Goal: Task Accomplishment & Management: Use online tool/utility

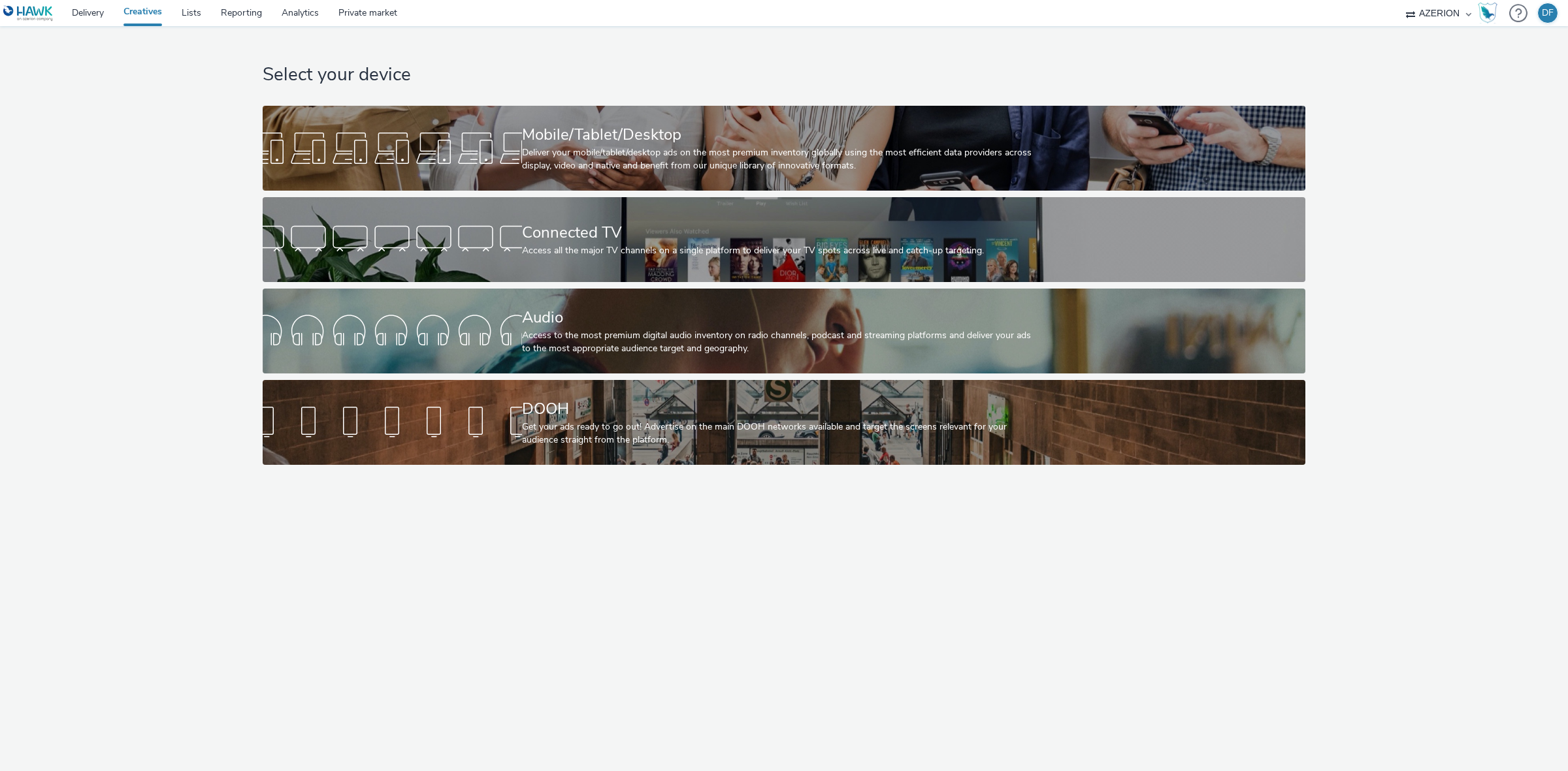
click at [641, 625] on div "Select your device Mobile/Tablet/Desktop Deliver your mobile/tablet/desktop ads…" at bounding box center [784, 398] width 1568 height 744
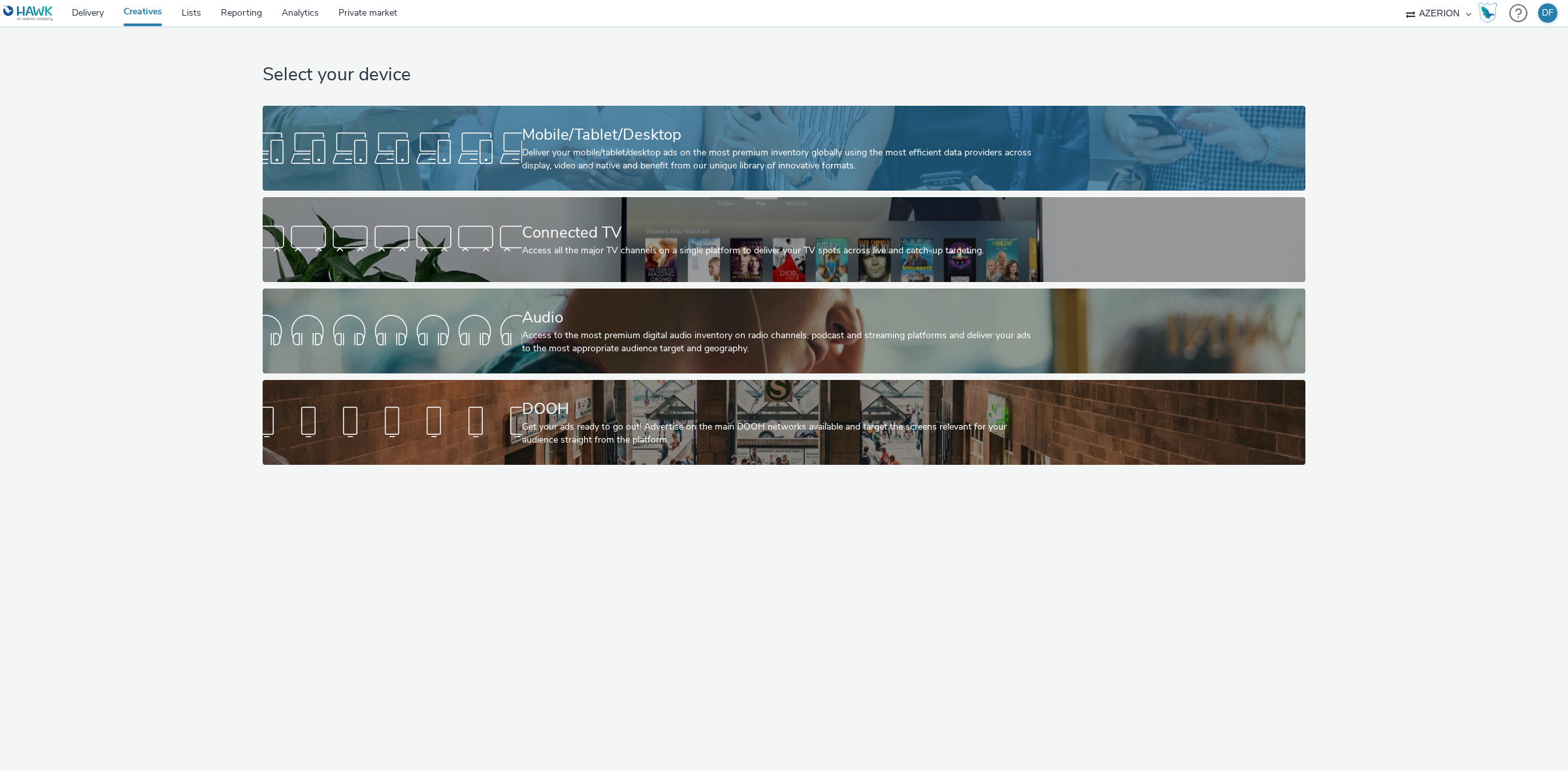
click at [699, 128] on div "Mobile/Tablet/Desktop" at bounding box center [781, 135] width 519 height 23
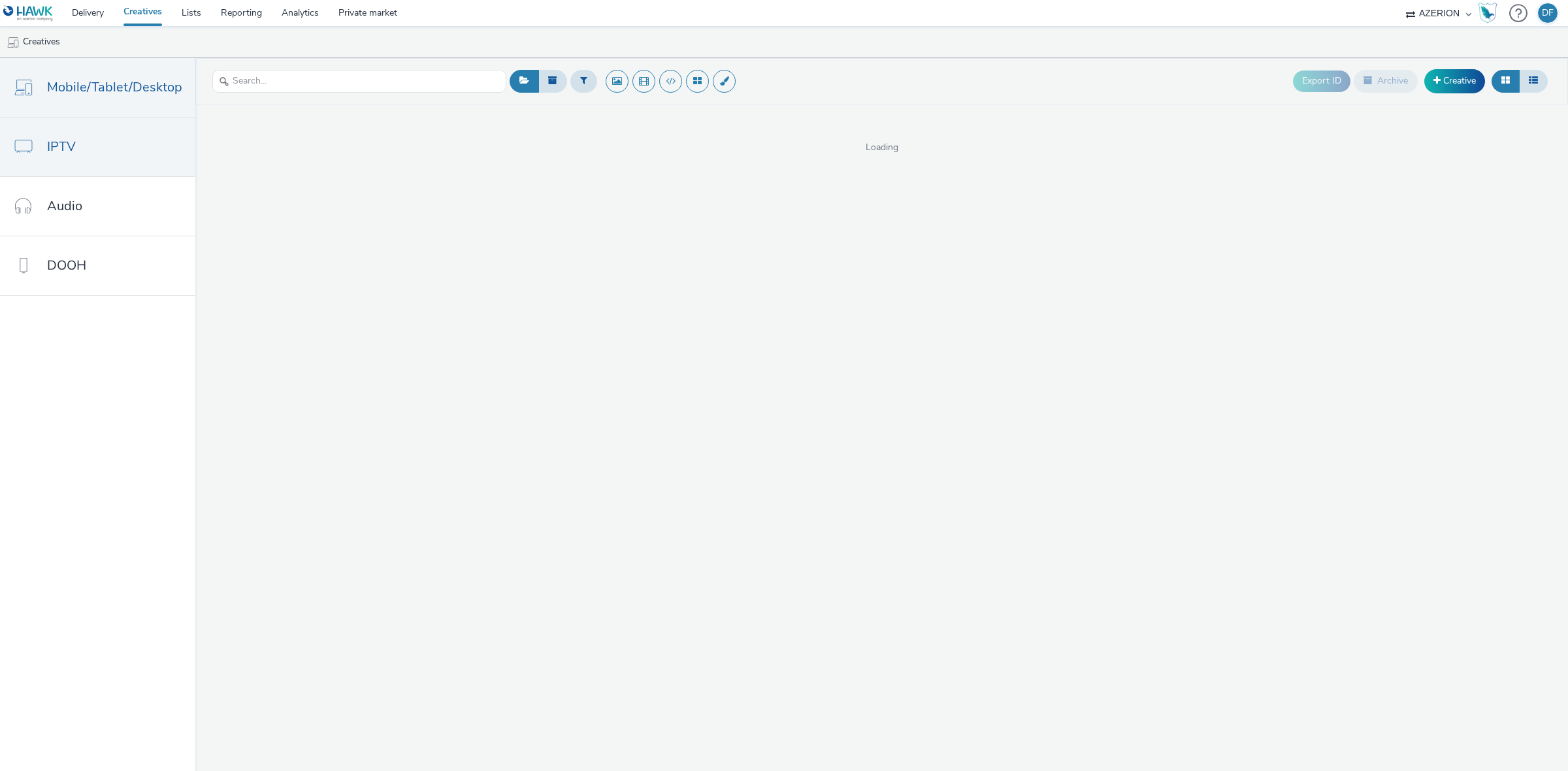
click at [86, 142] on link "IPTV" at bounding box center [97, 146] width 195 height 58
click at [115, 89] on span "Mobile/Tablet/Desktop" at bounding box center [115, 86] width 135 height 19
click at [1450, 77] on link "Creative" at bounding box center [1454, 80] width 61 height 24
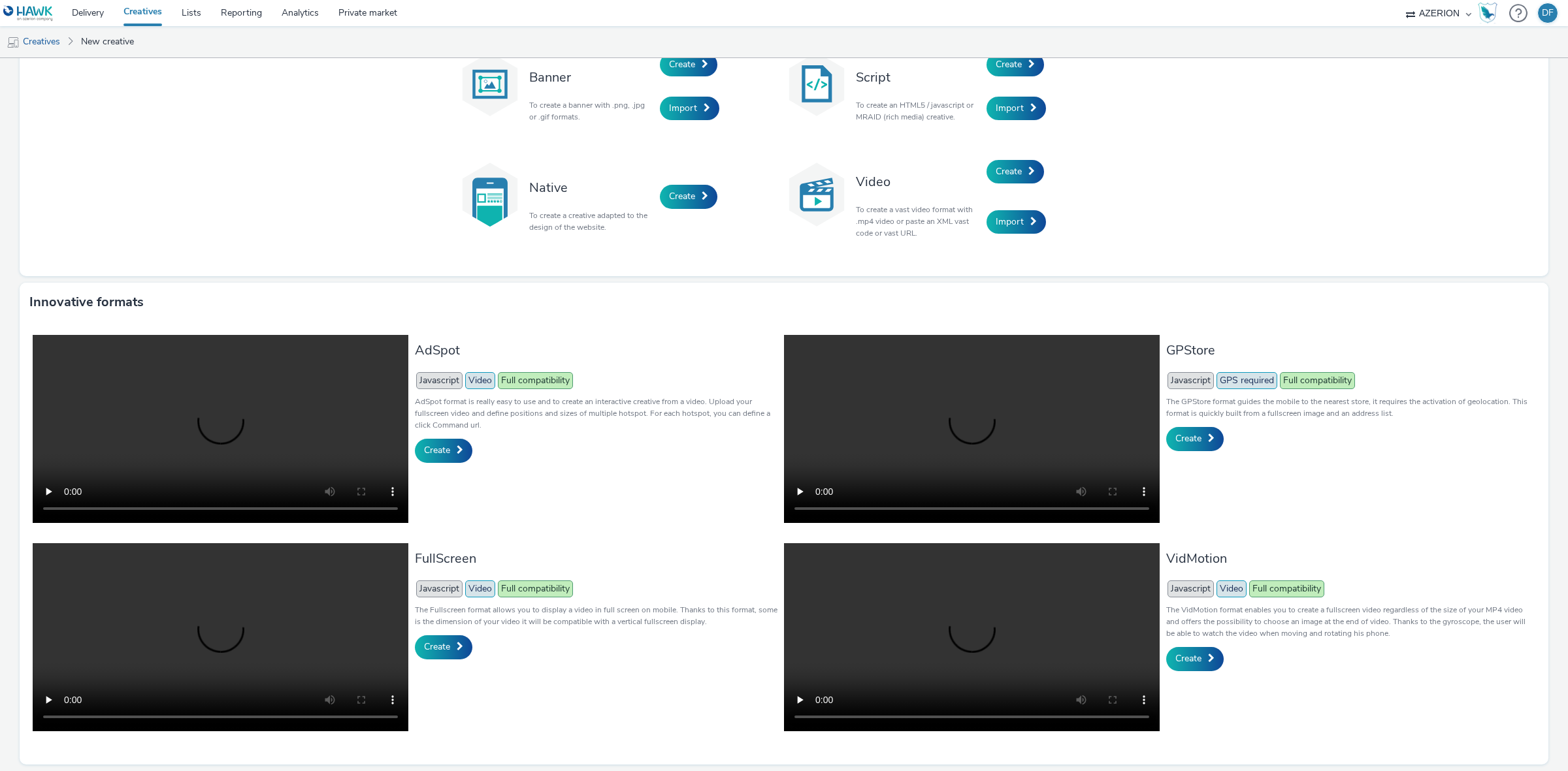
scroll to position [118, 0]
drag, startPoint x: 477, startPoint y: 674, endPoint x: 481, endPoint y: 697, distance: 23.3
drag, startPoint x: 481, startPoint y: 697, endPoint x: 229, endPoint y: 200, distance: 557.2
click at [229, 200] on div "Banner To create a banner with .png, .jpg or .gif formats. Create Import Script…" at bounding box center [784, 152] width 1529 height 246
click at [425, 439] on link "Create" at bounding box center [444, 450] width 58 height 24
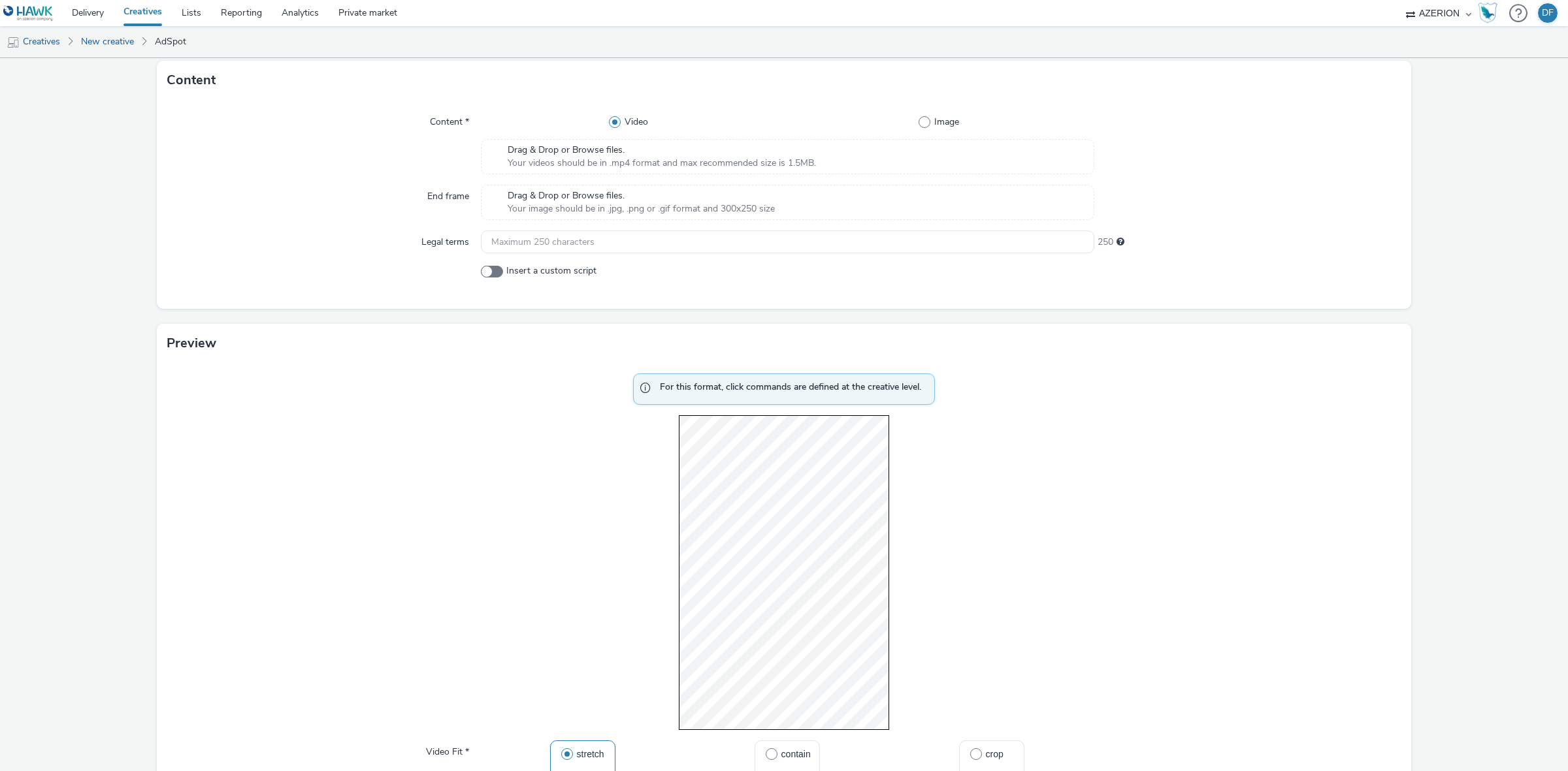
scroll to position [735, 0]
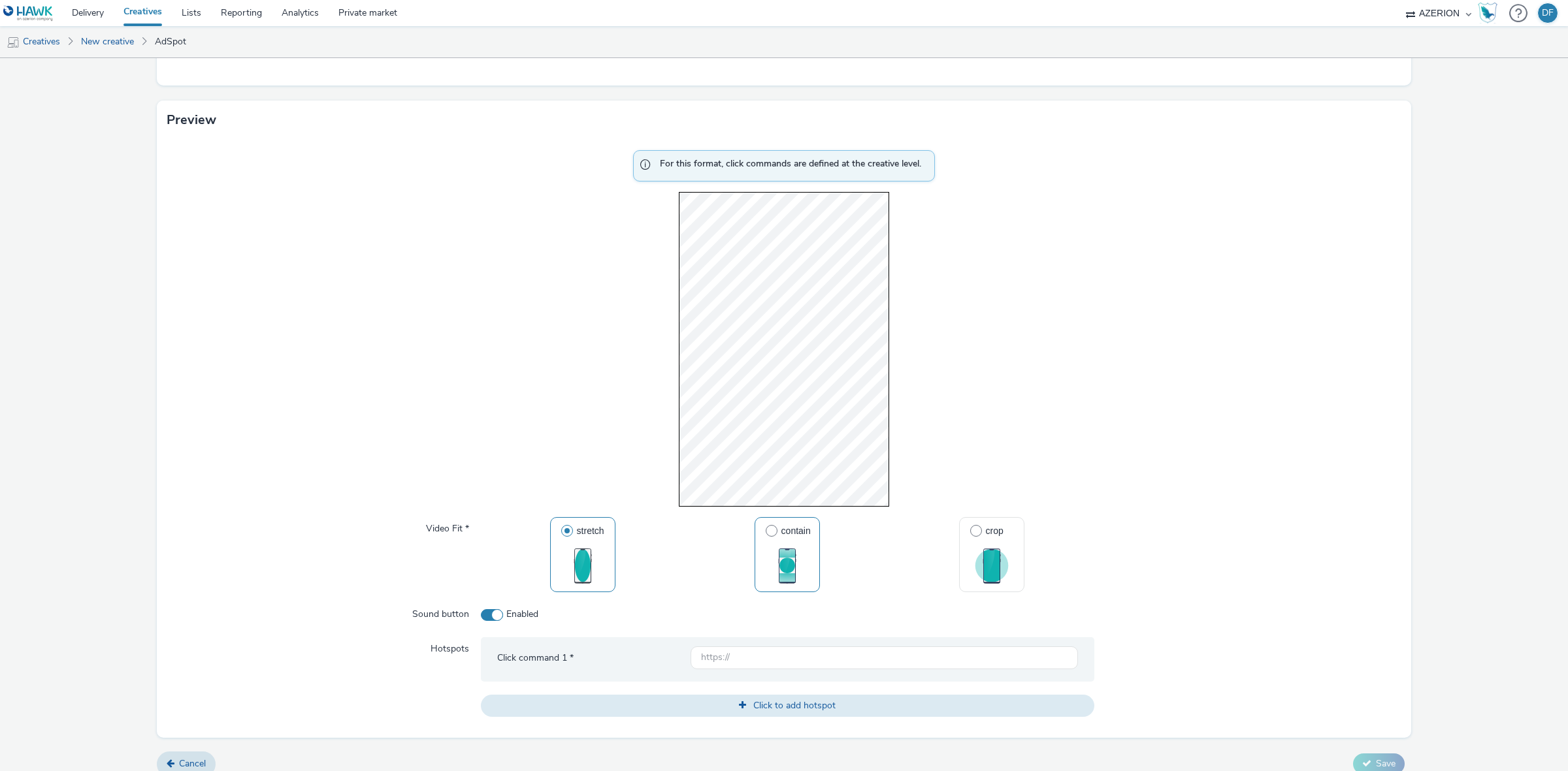
click at [787, 563] on img "button" at bounding box center [787, 566] width 46 height 45
radio input "false"
click at [990, 530] on span "crop" at bounding box center [994, 531] width 17 height 11
click at [979, 530] on input "crop" at bounding box center [974, 531] width 8 height 8
radio input "false"
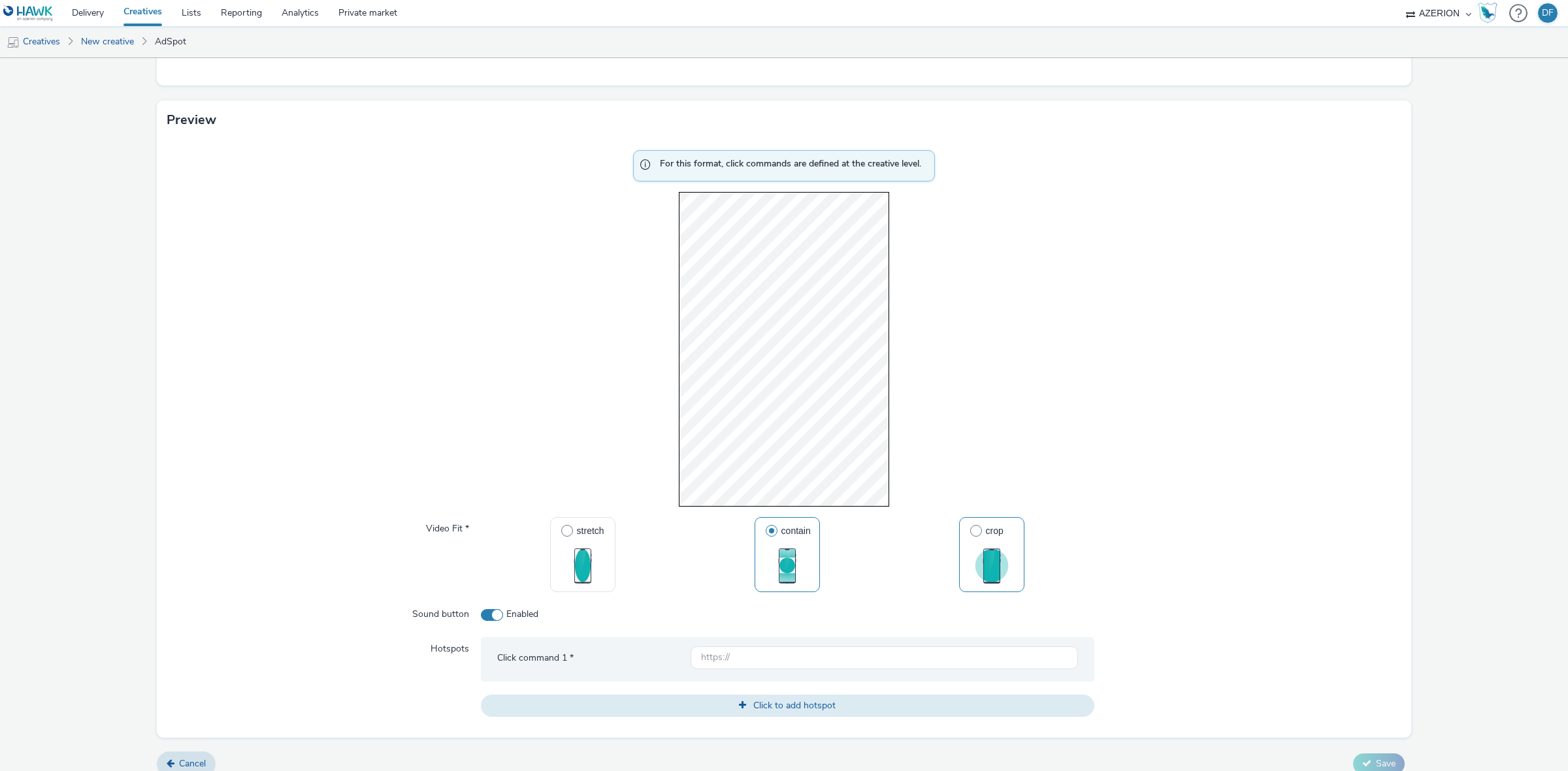
radio input "true"
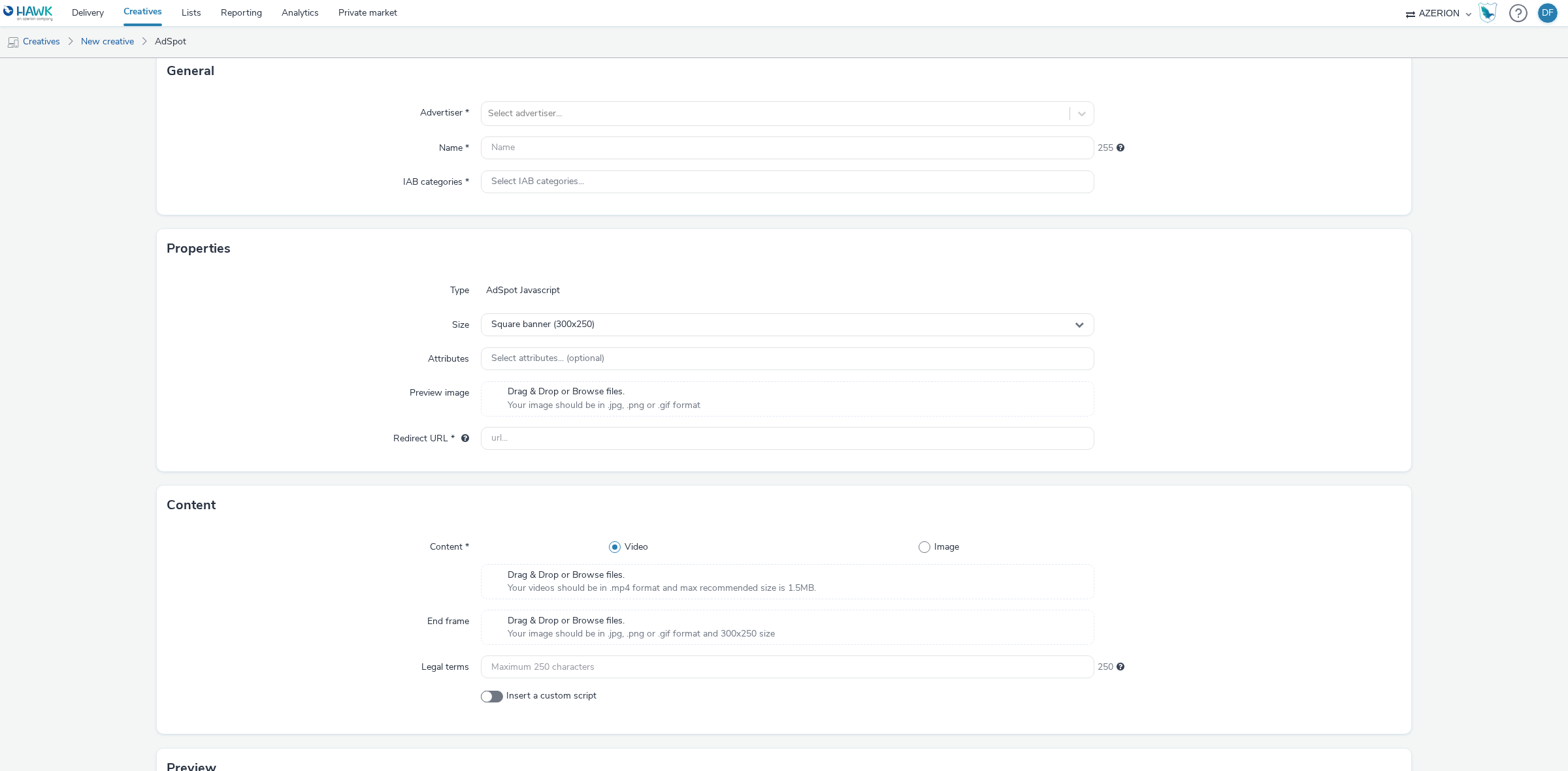
scroll to position [0, 0]
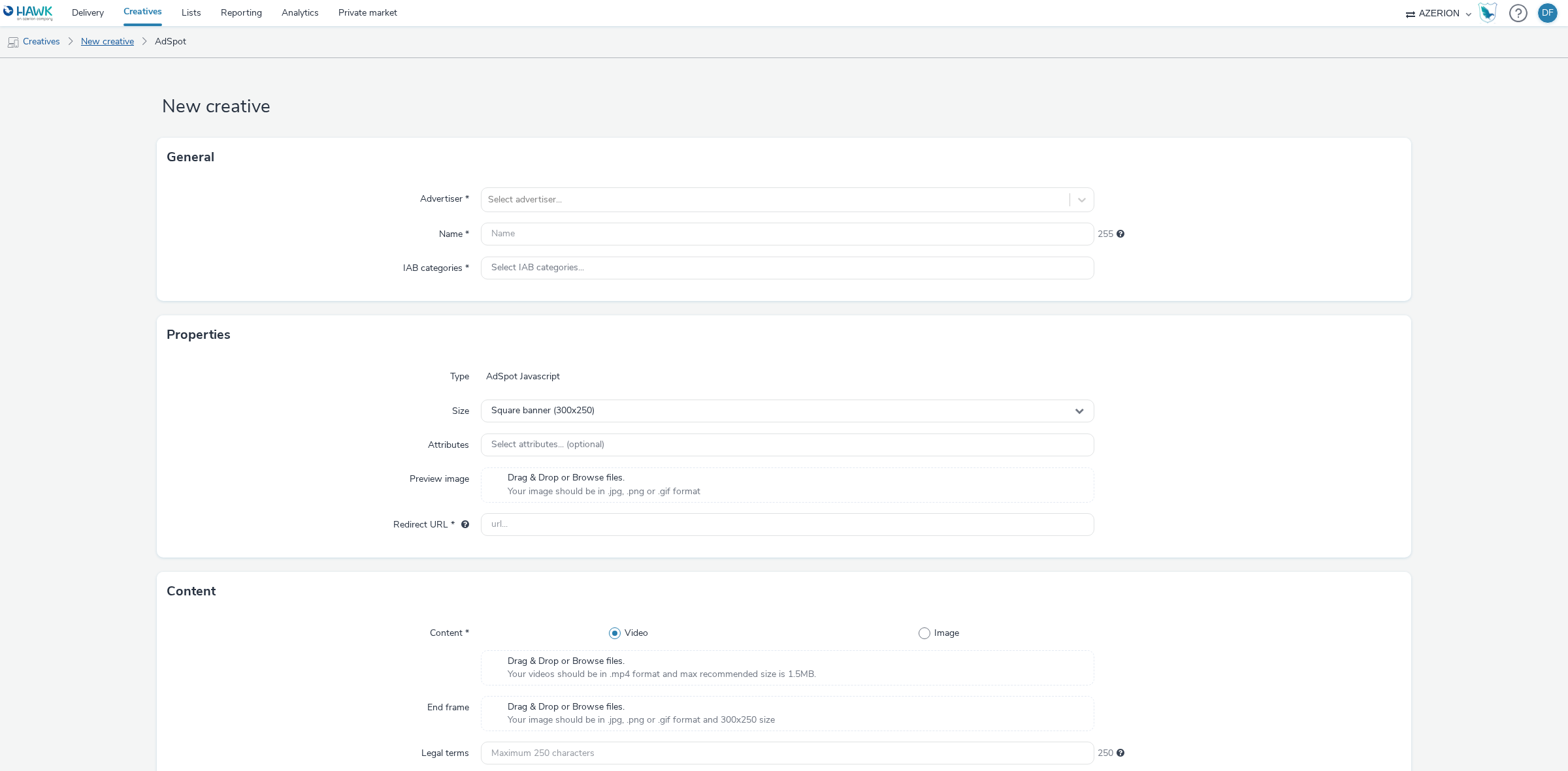
click at [105, 39] on link "New creative" at bounding box center [107, 41] width 66 height 31
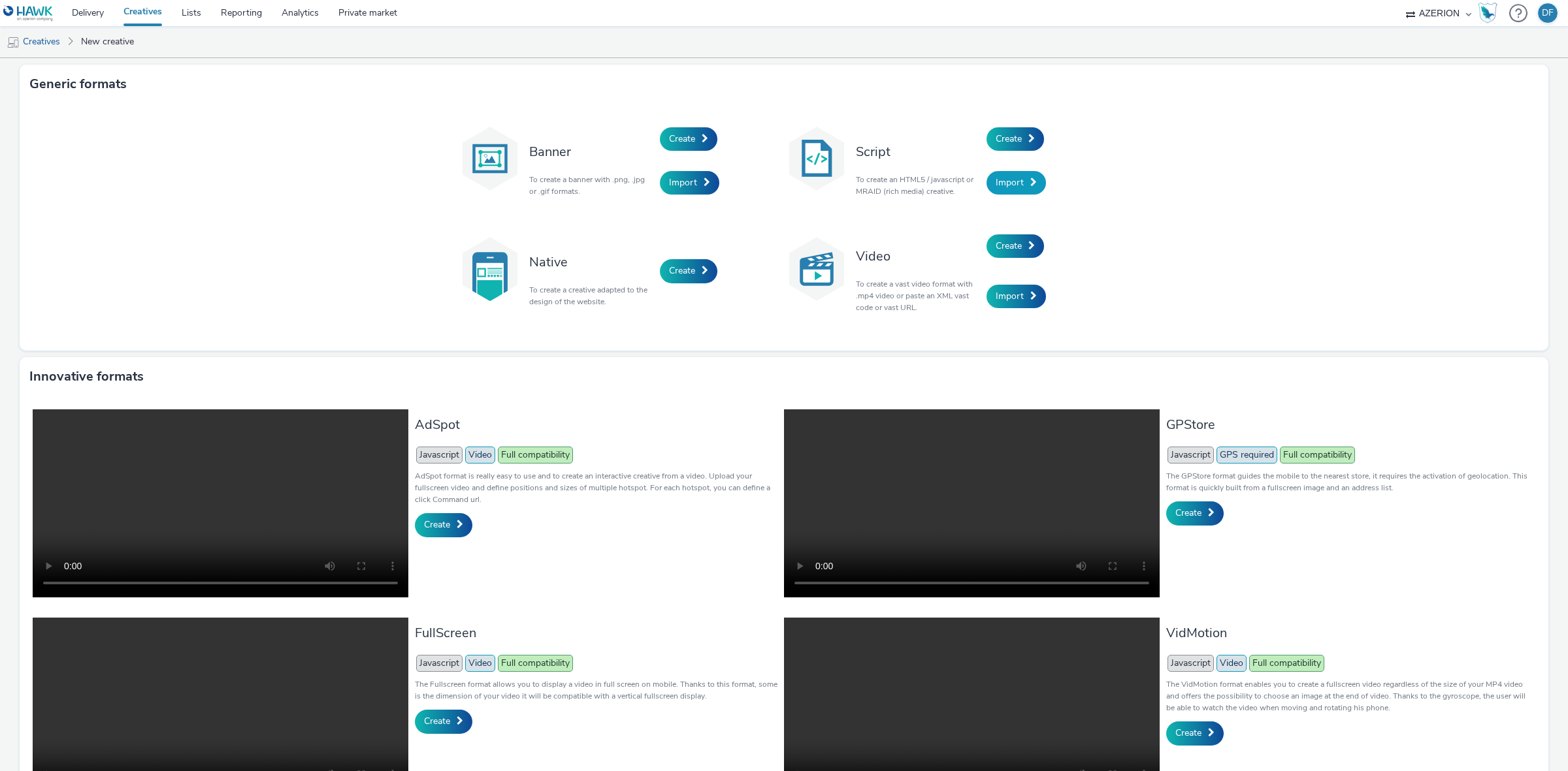
click at [1010, 181] on span "Import" at bounding box center [1009, 182] width 28 height 12
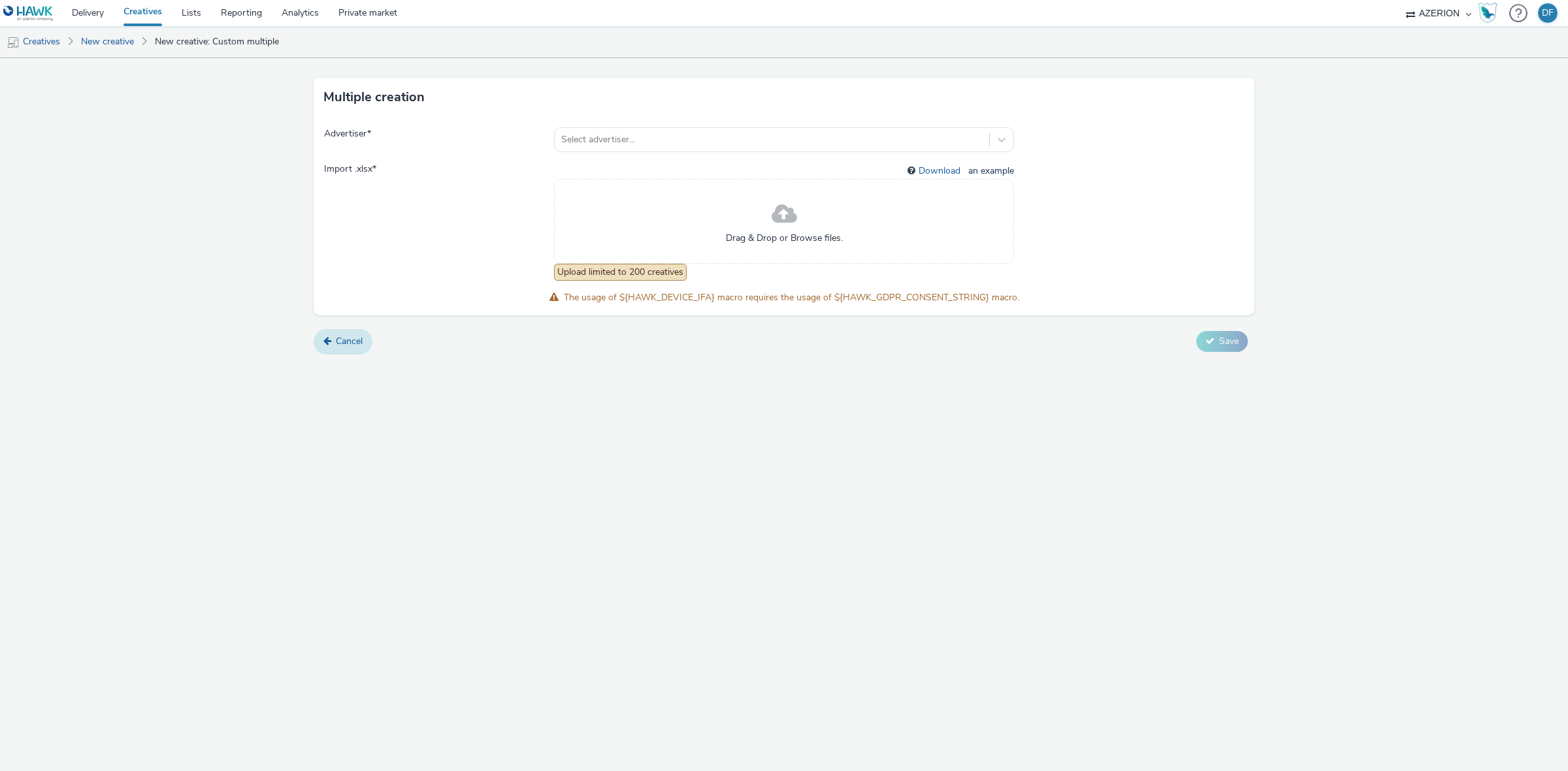
click at [346, 346] on span "Cancel" at bounding box center [349, 341] width 27 height 12
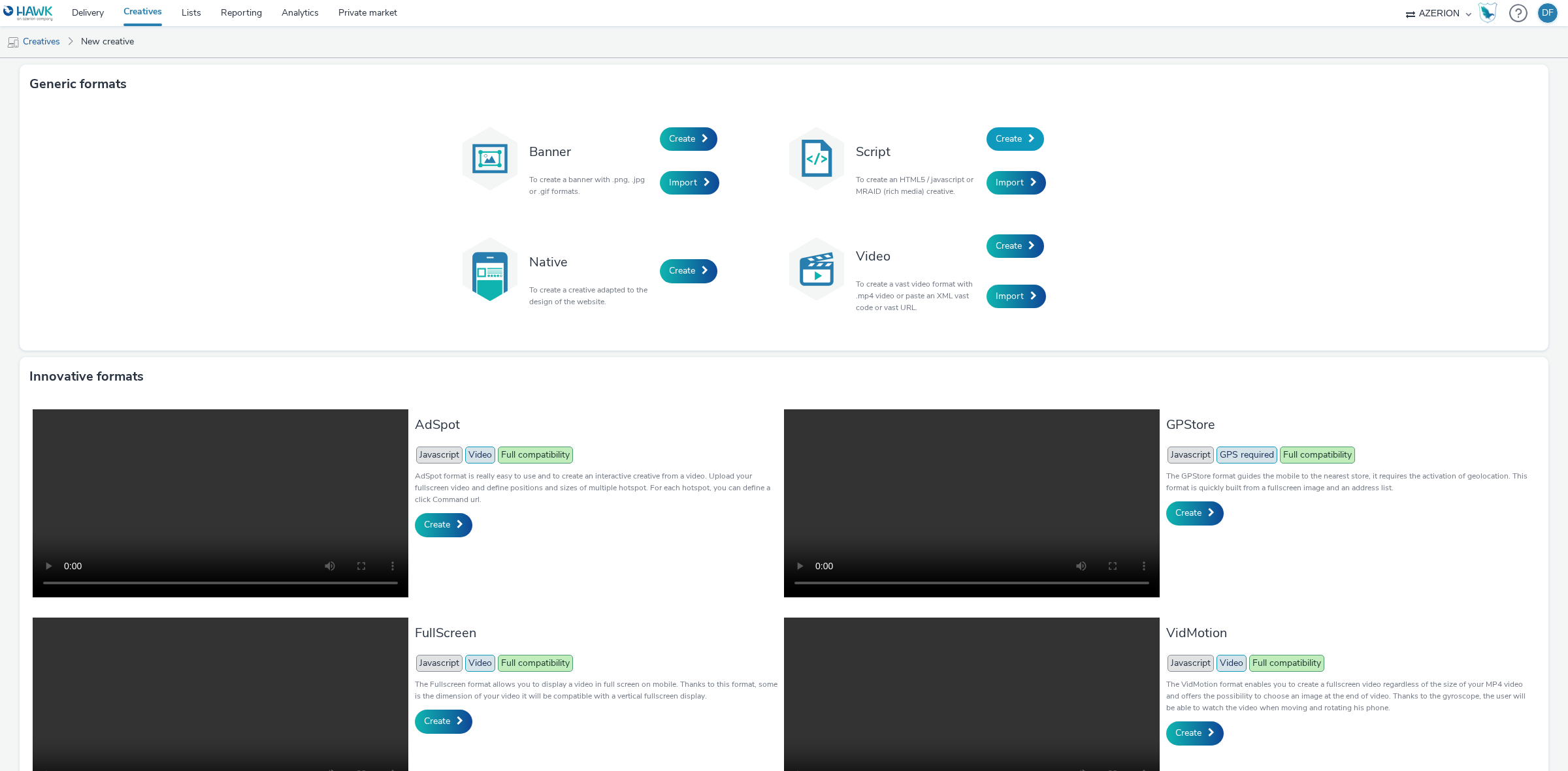
click at [1007, 137] on span "Create" at bounding box center [1008, 139] width 26 height 12
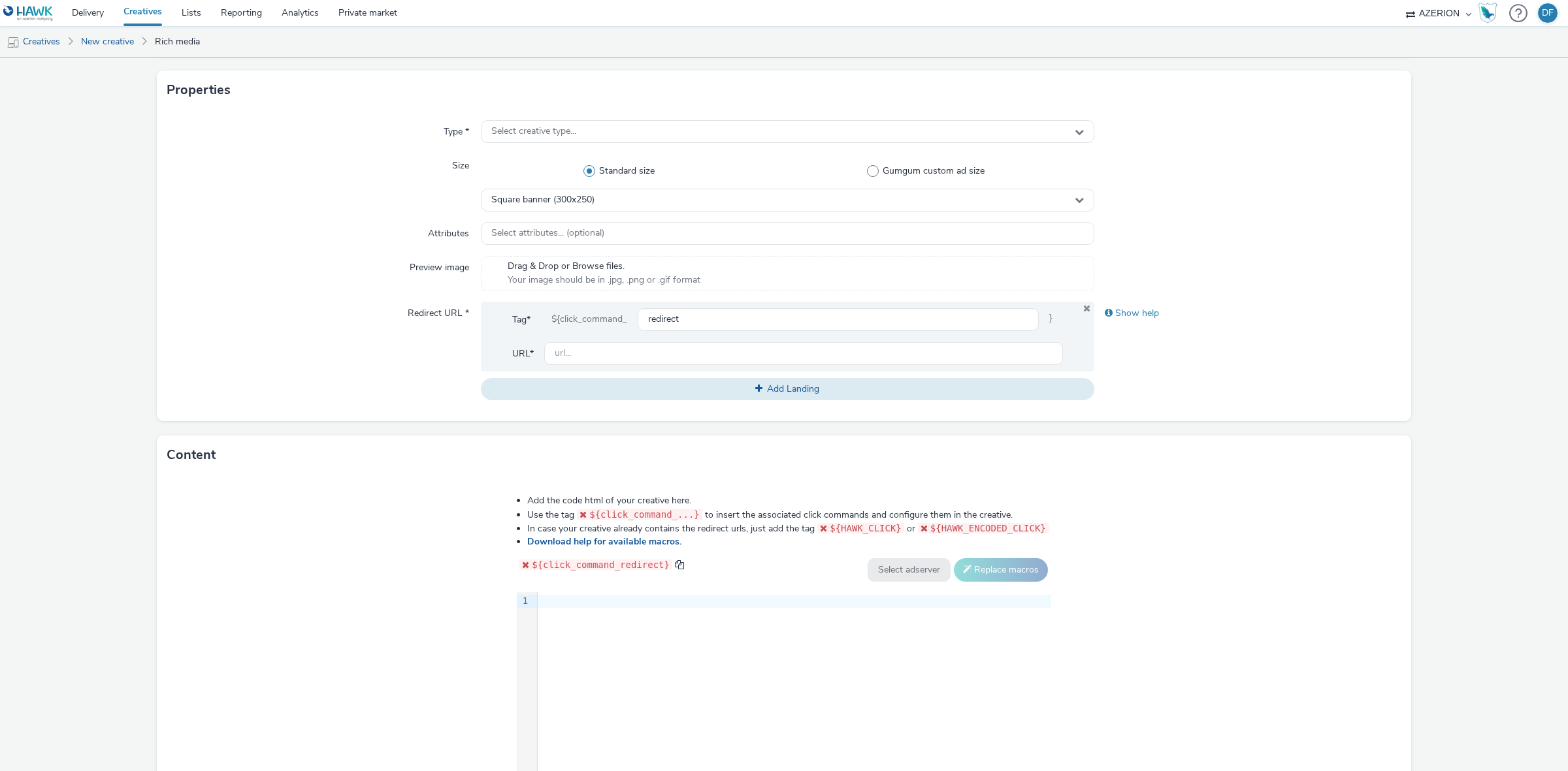
scroll to position [1, 0]
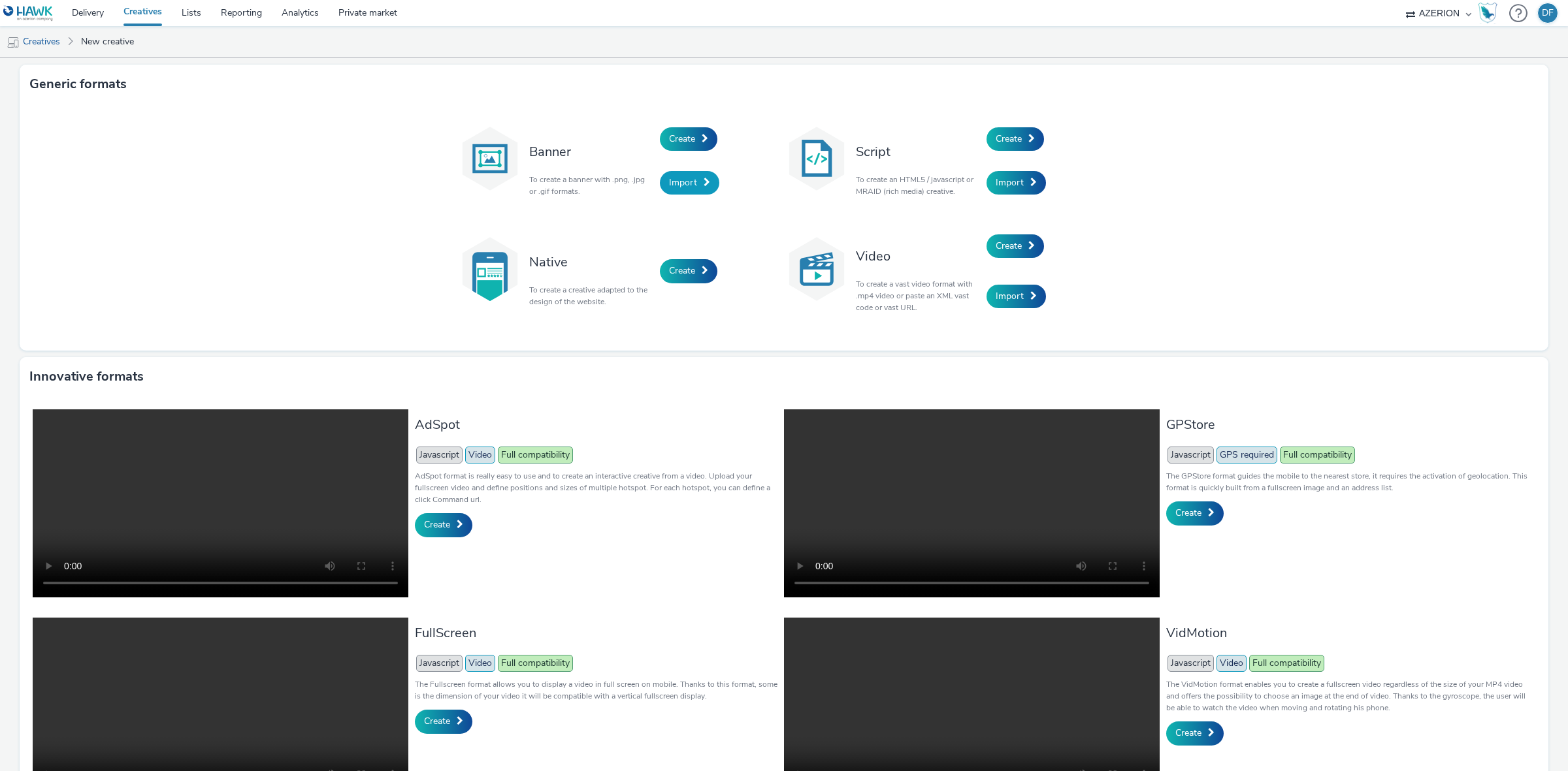
click at [680, 181] on span "Import" at bounding box center [683, 182] width 28 height 12
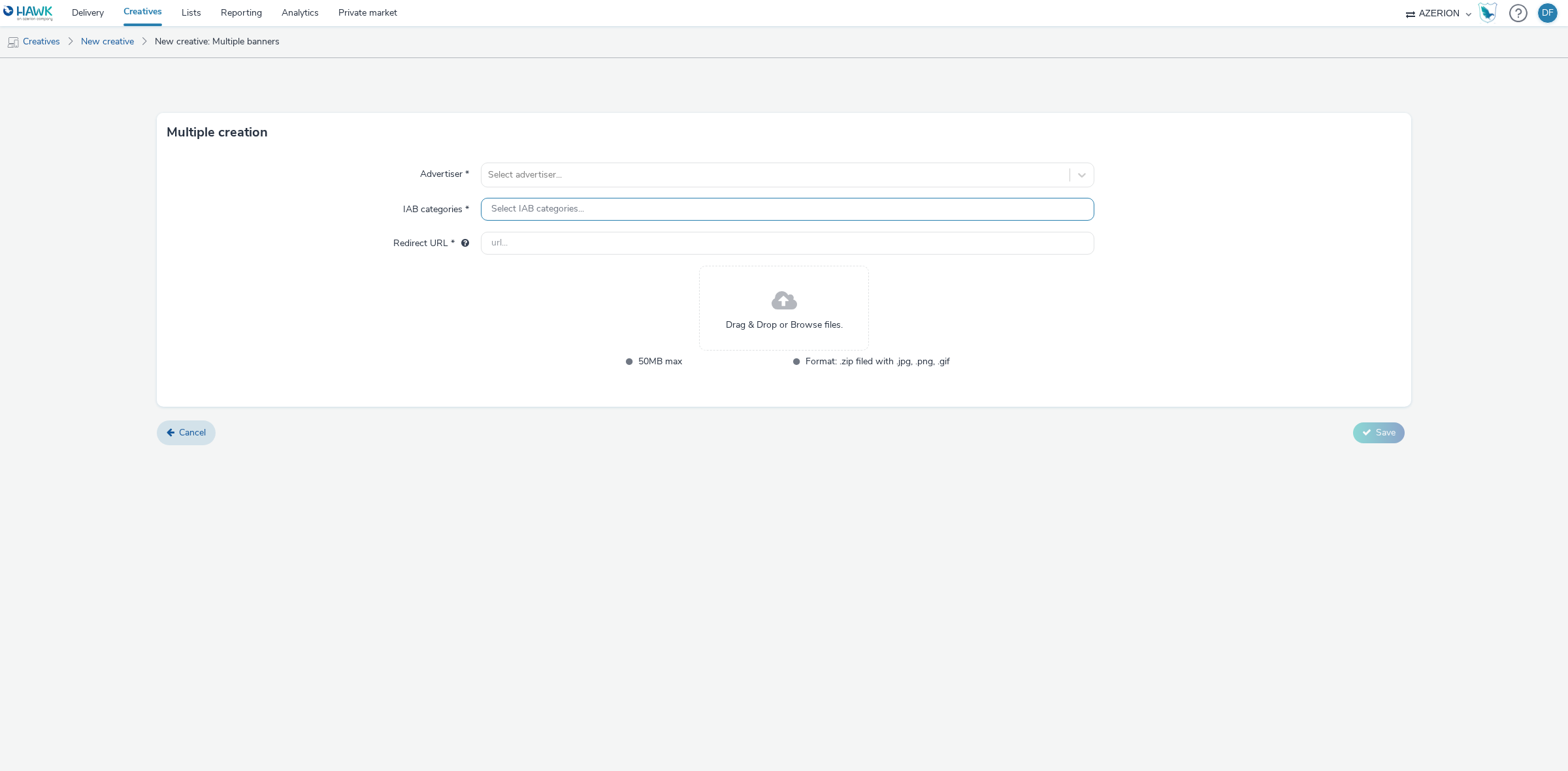
click at [562, 199] on div "Select IAB categories..." at bounding box center [787, 209] width 614 height 23
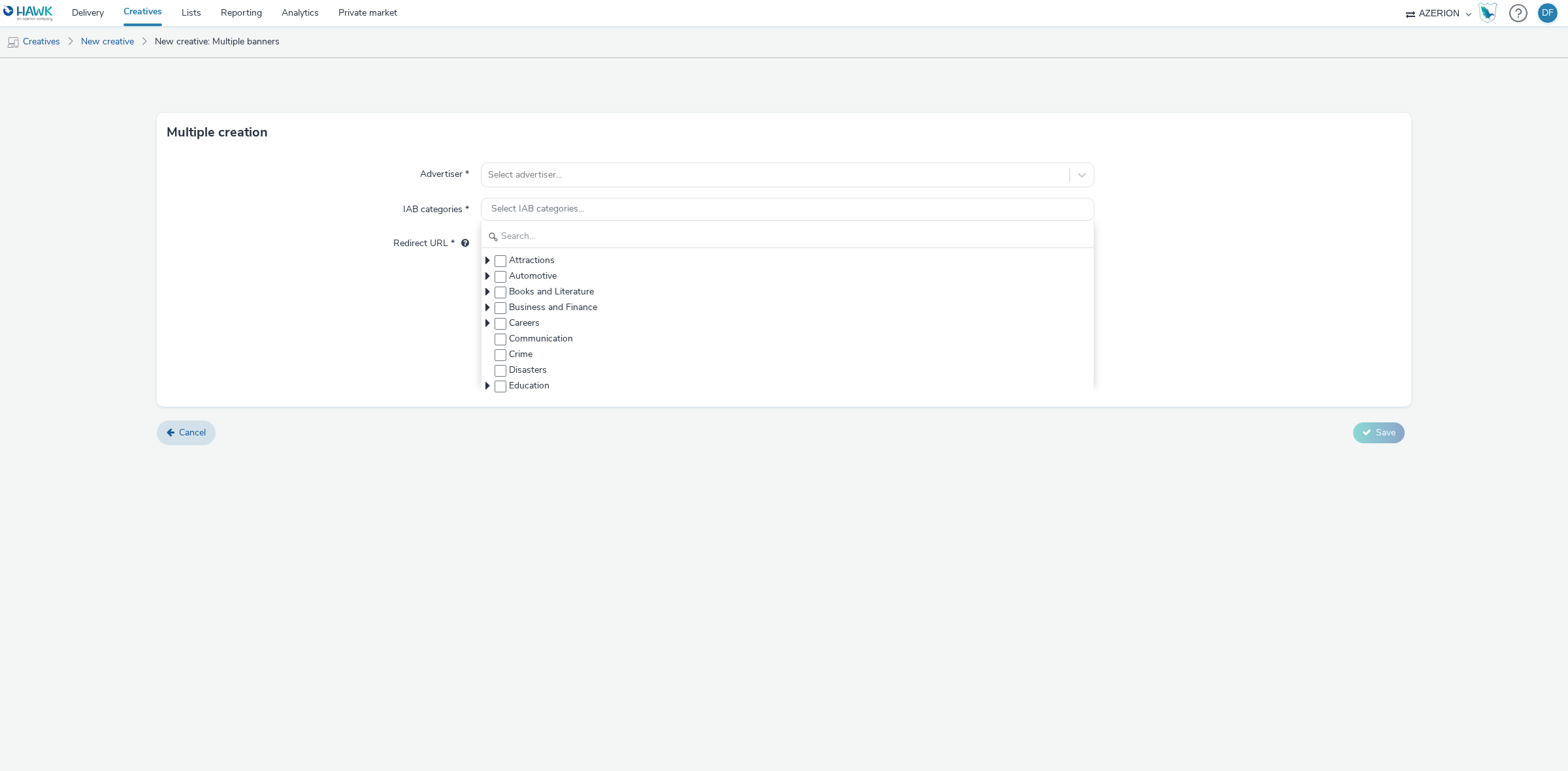
click at [828, 485] on div "Multiple creation Advertiser * Select advertiser... IAB categories * Select IAB…" at bounding box center [784, 415] width 1568 height 713
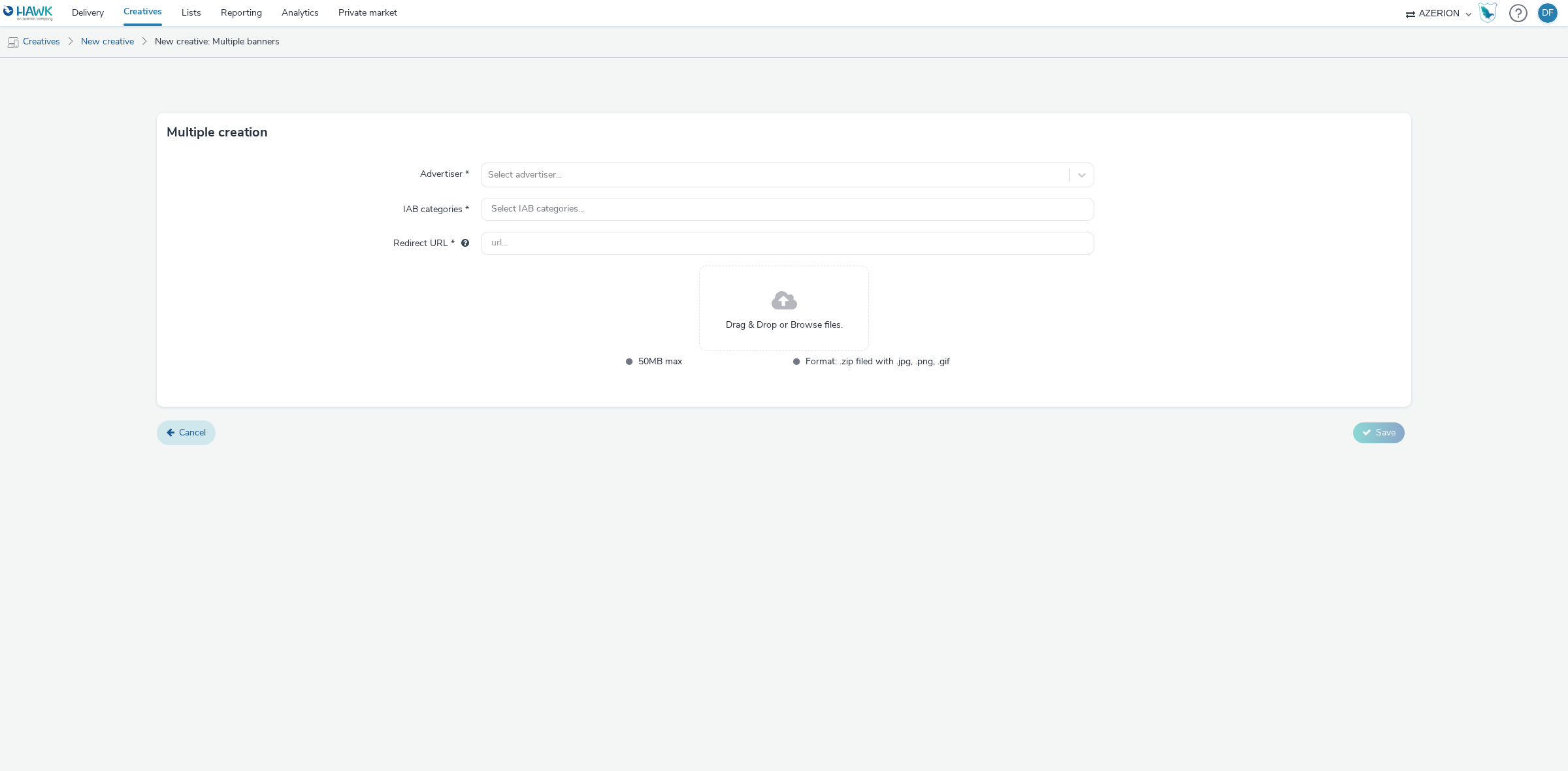
click at [203, 428] on span "Cancel" at bounding box center [192, 432] width 27 height 12
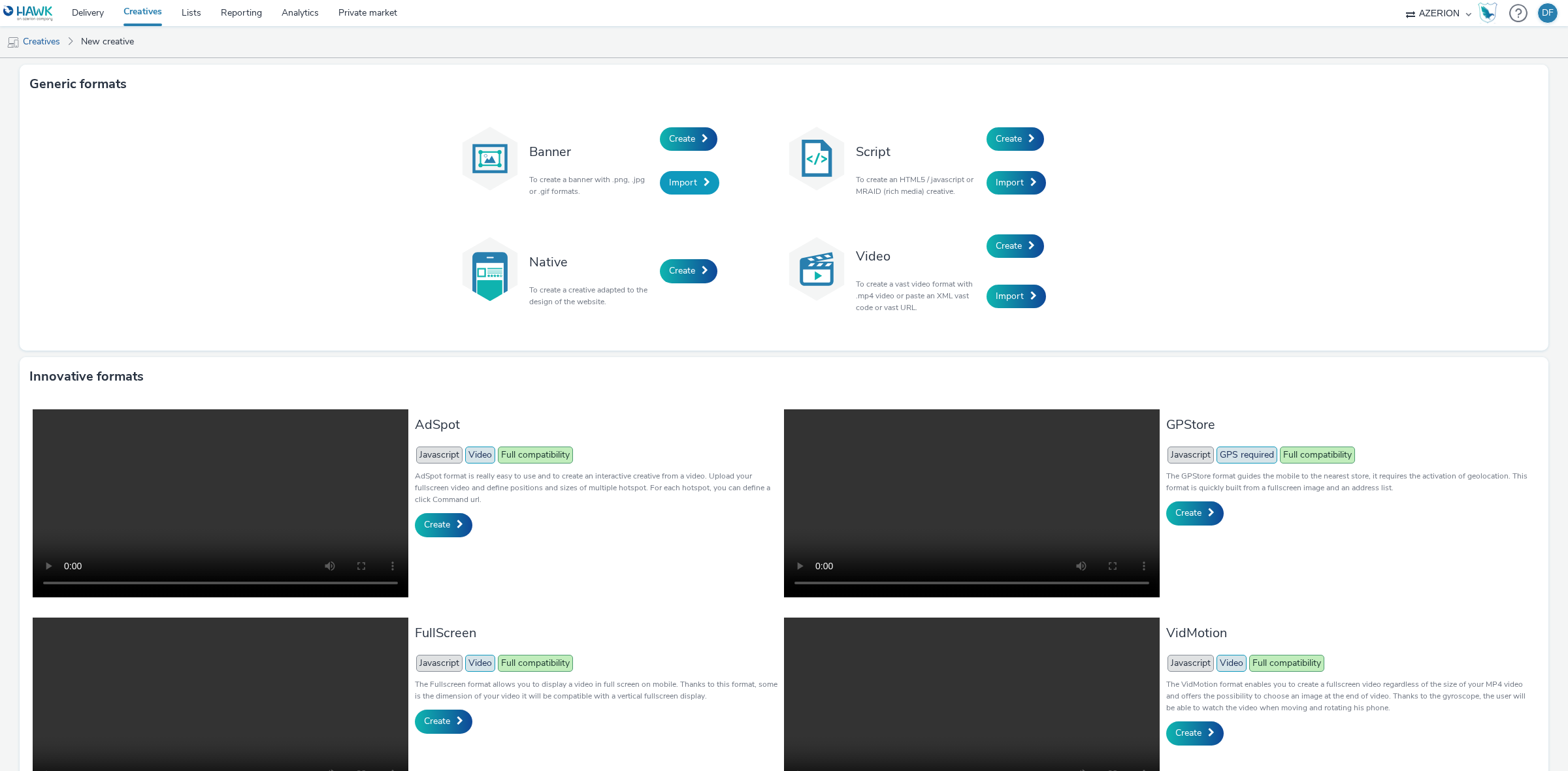
click at [680, 177] on span "Import" at bounding box center [683, 182] width 28 height 12
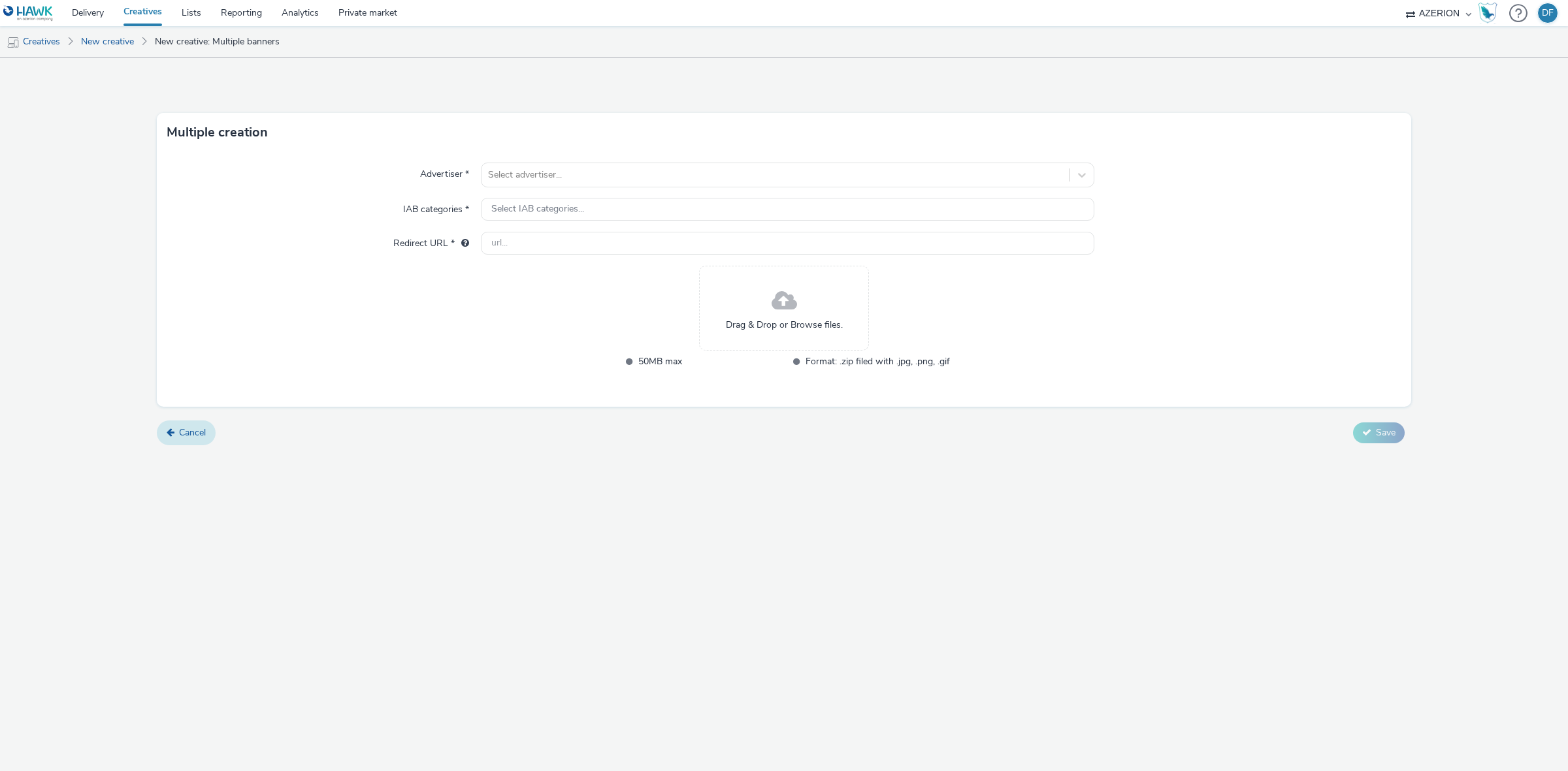
click at [173, 441] on link "Cancel" at bounding box center [186, 433] width 58 height 25
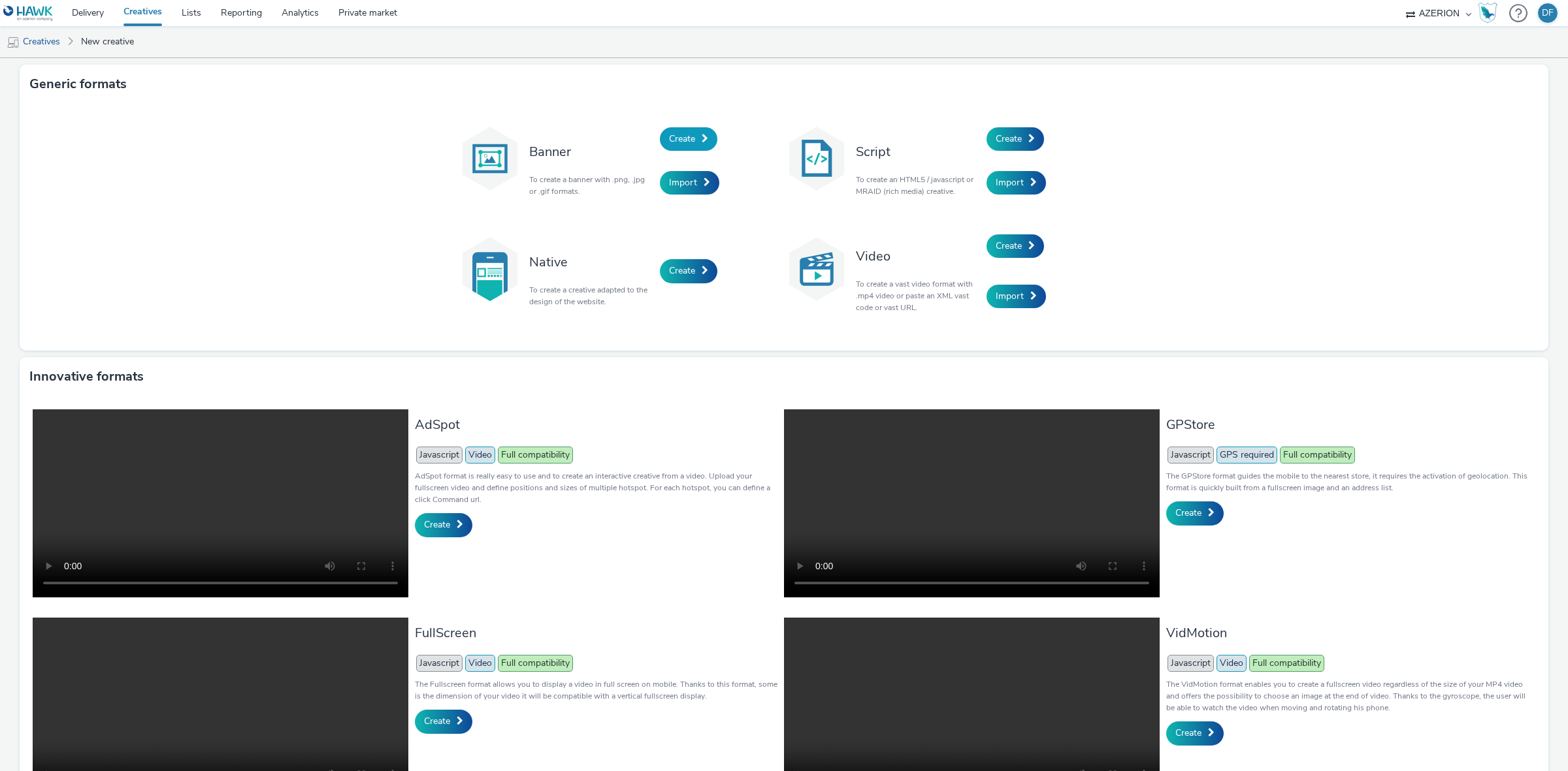
click at [690, 137] on link "Create" at bounding box center [689, 139] width 58 height 24
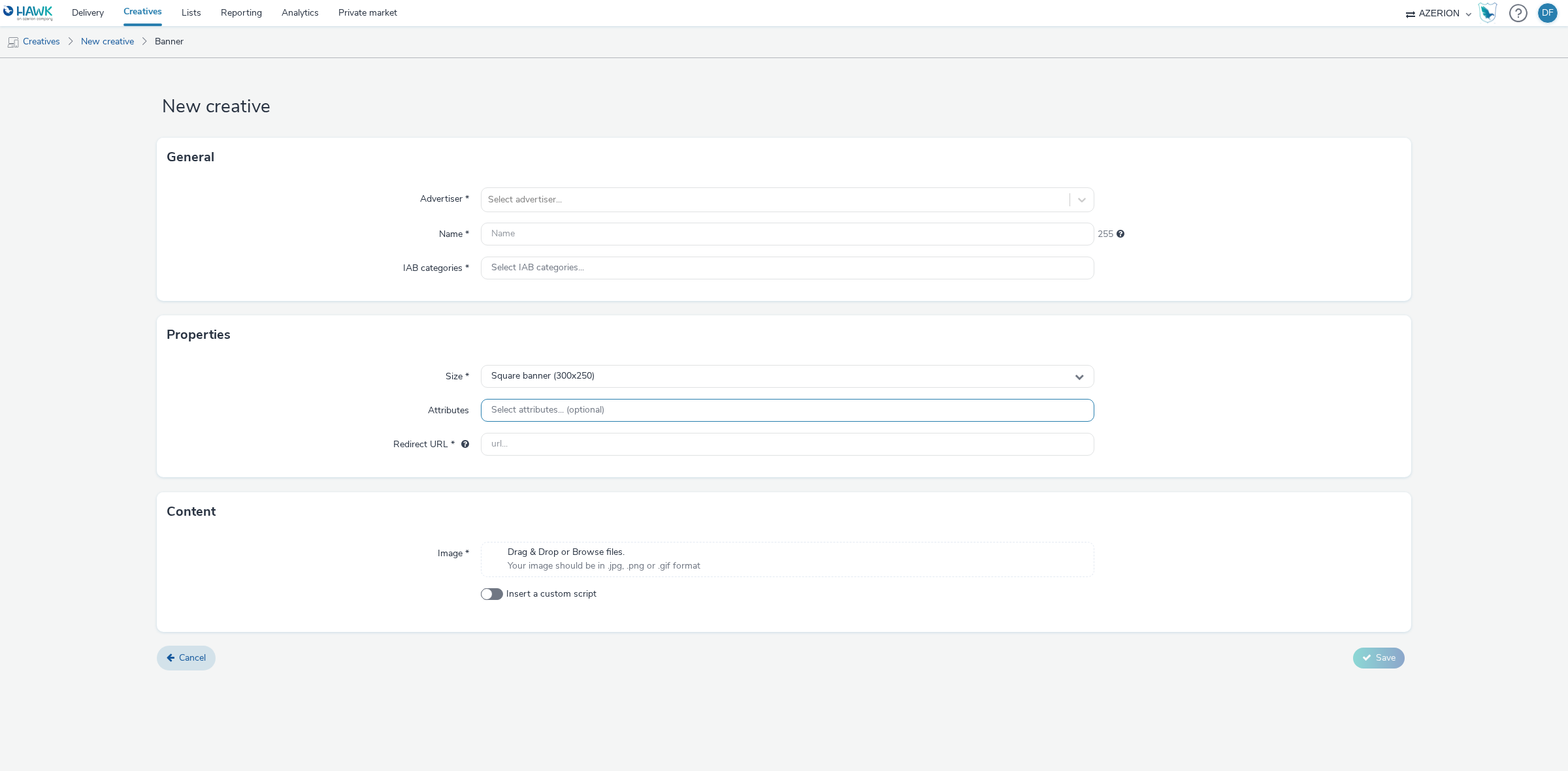
click at [577, 402] on div "Select attributes... (optional)" at bounding box center [787, 410] width 614 height 23
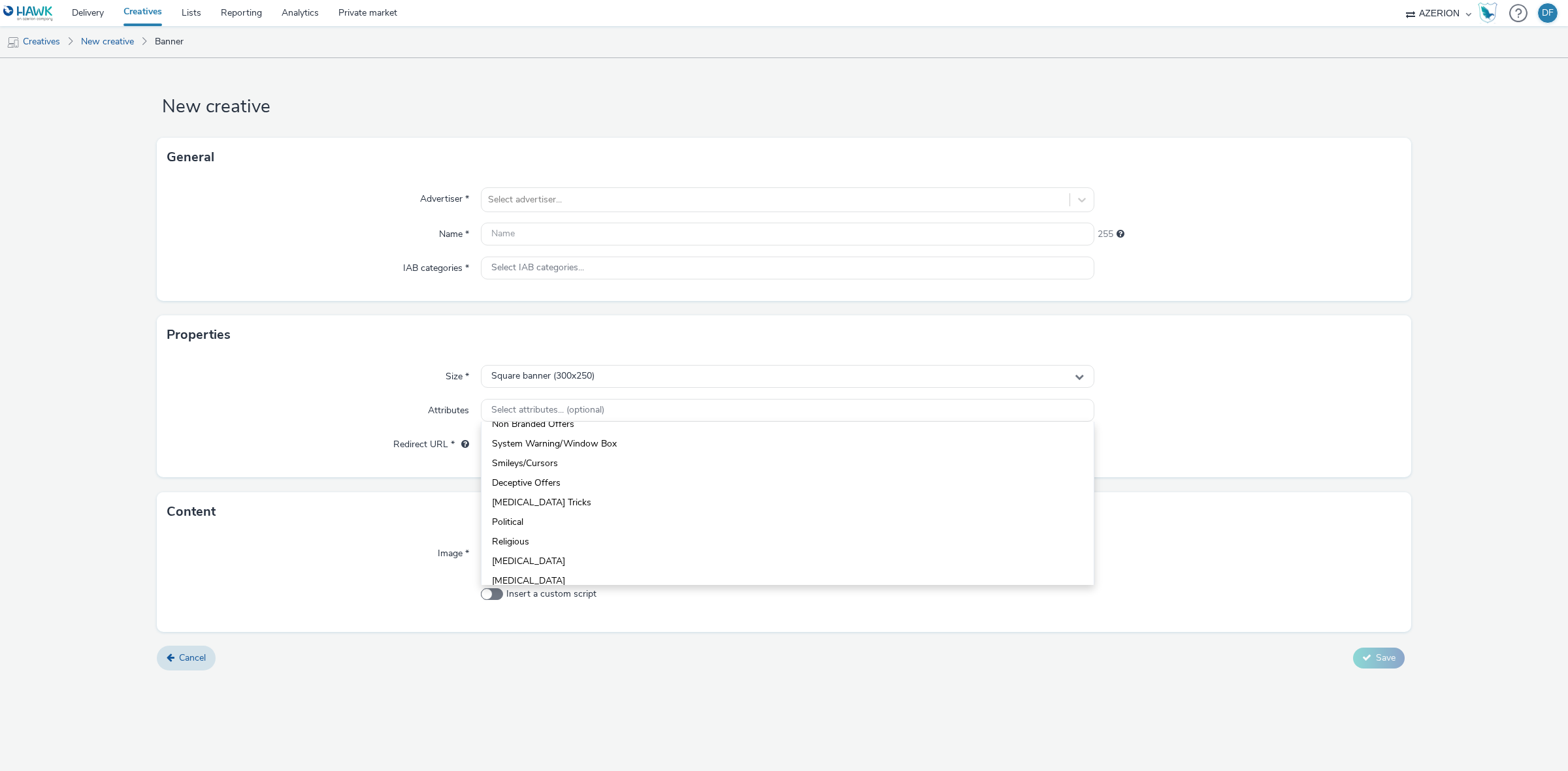
scroll to position [425, 0]
click at [343, 375] on div "Size *" at bounding box center [323, 376] width 313 height 24
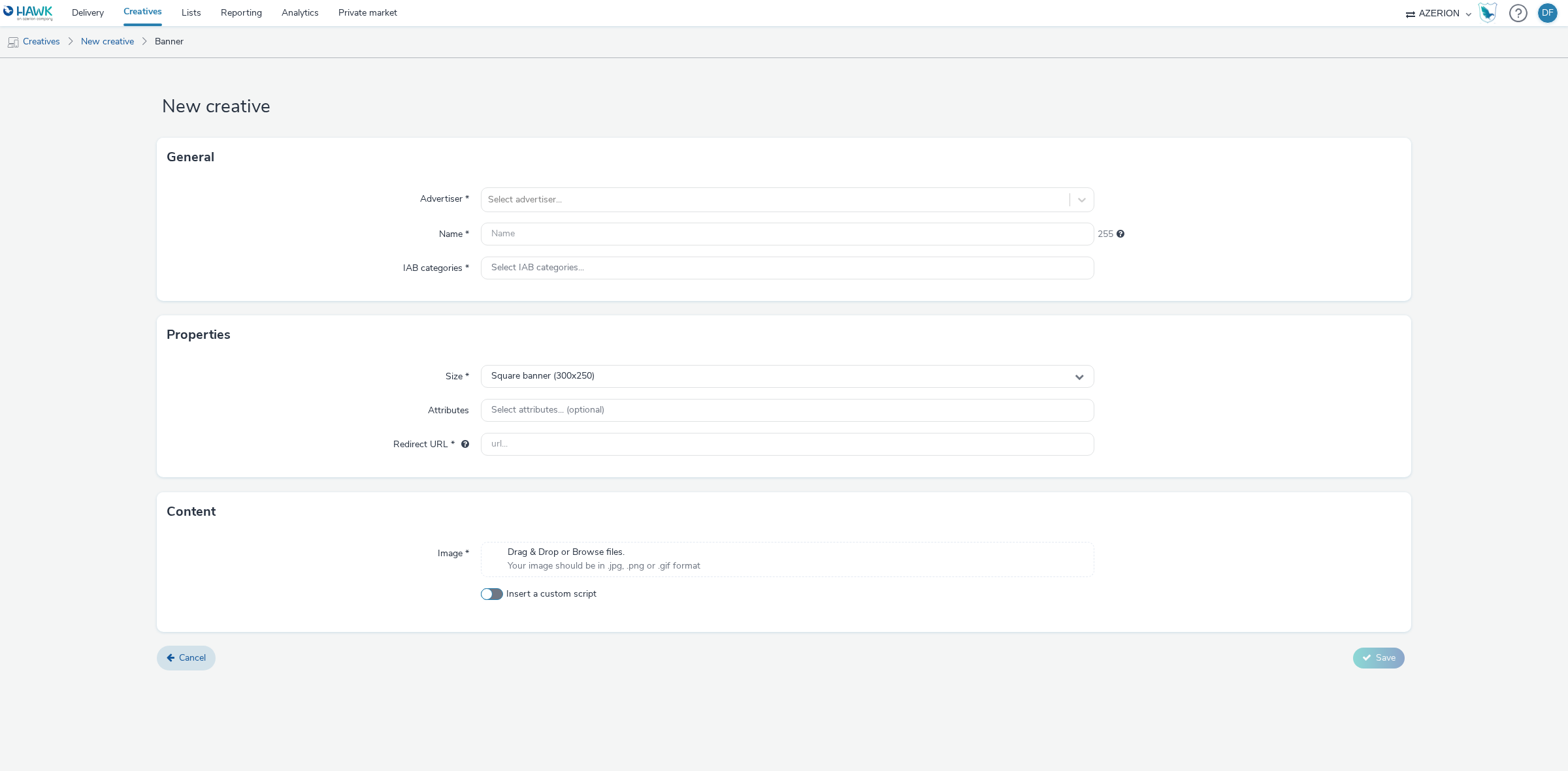
click at [482, 590] on span at bounding box center [492, 594] width 22 height 11
click at [482, 590] on input "Insert a custom script" at bounding box center [485, 594] width 8 height 8
checkbox input "true"
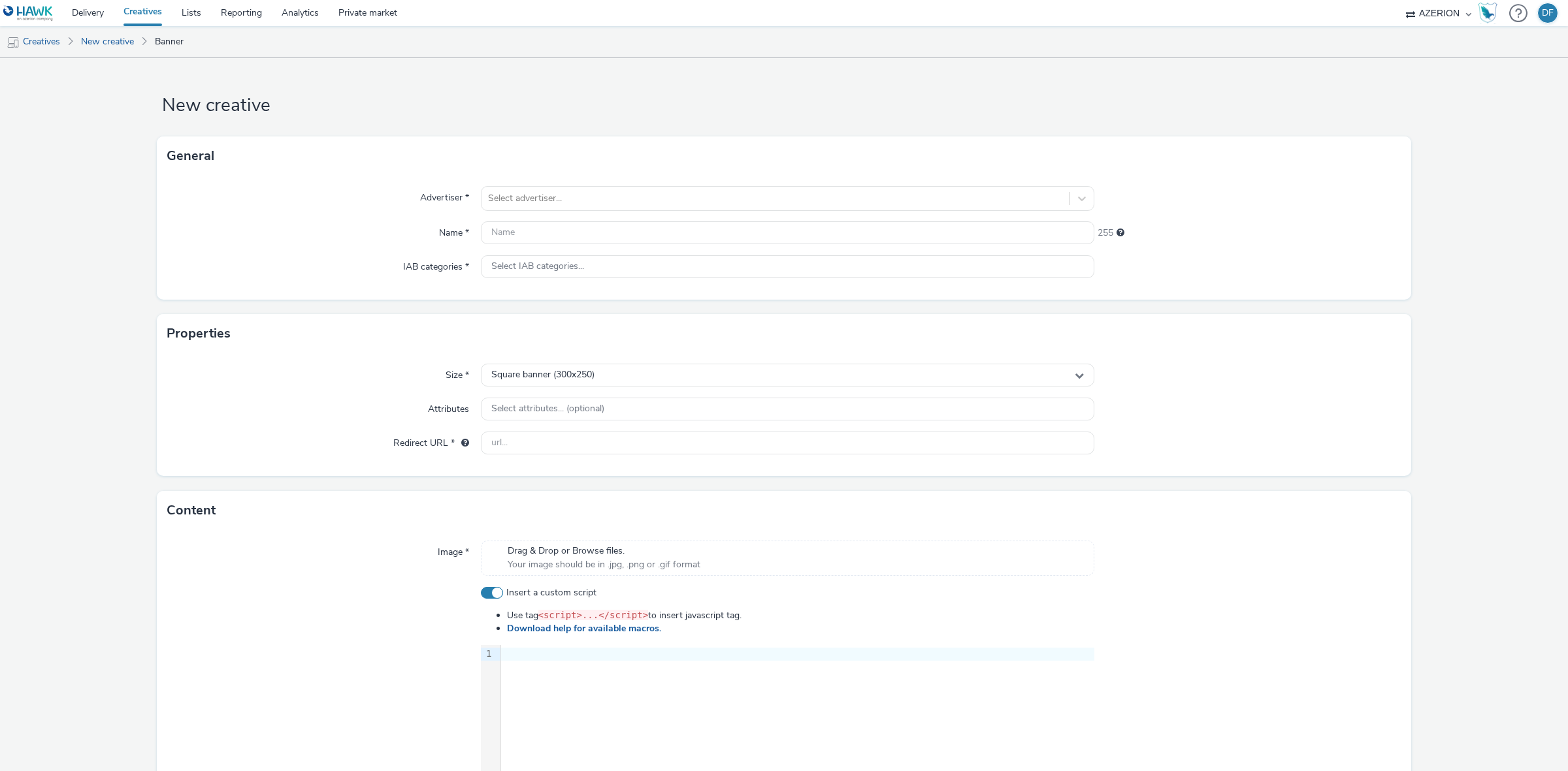
scroll to position [0, 0]
click at [554, 260] on div "Select IAB categories..." at bounding box center [787, 268] width 614 height 23
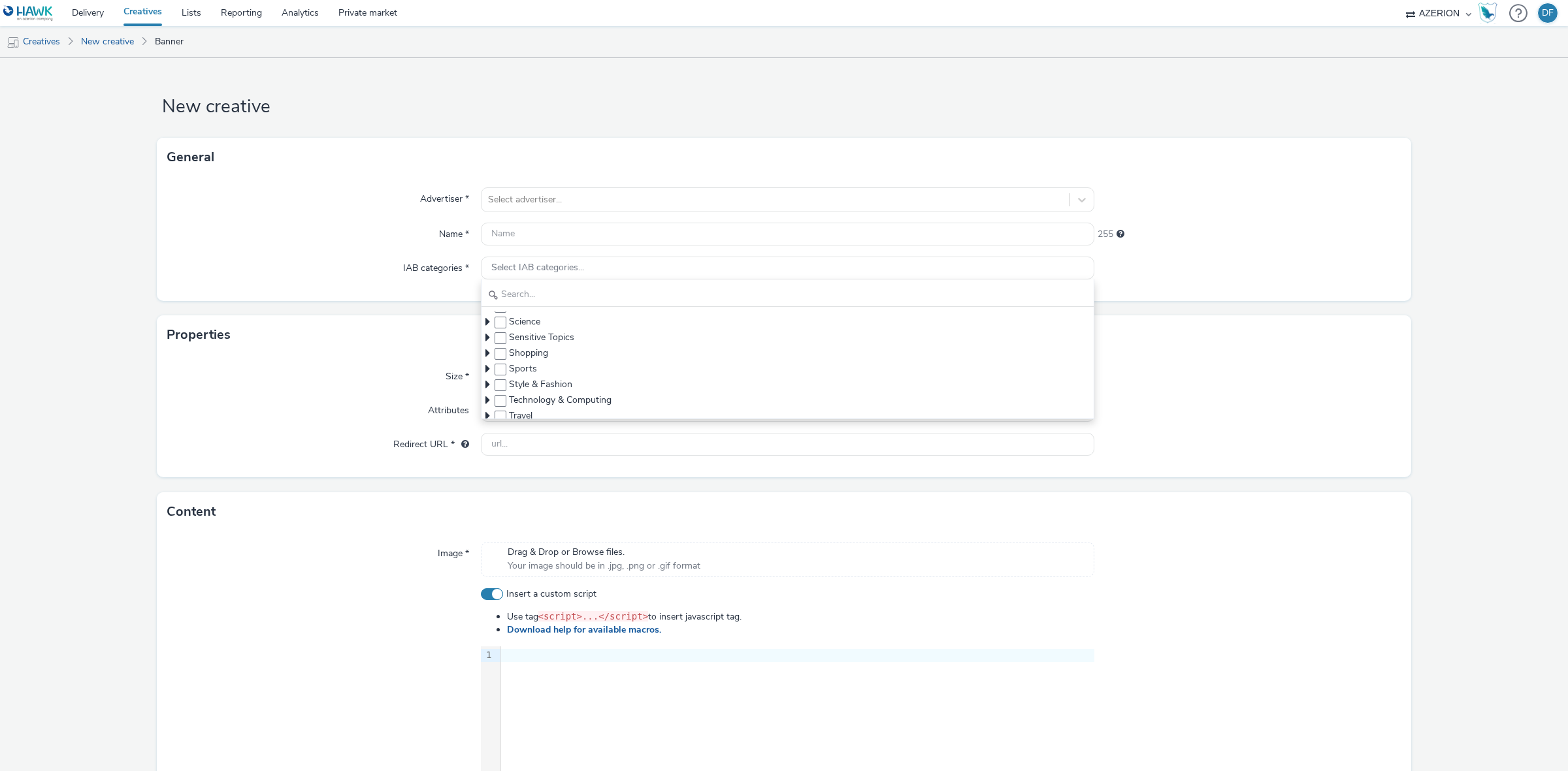
click at [353, 252] on div "Advertiser * Select advertiser... Name * 255 IAB categories * Select IAB catego…" at bounding box center [784, 239] width 1254 height 124
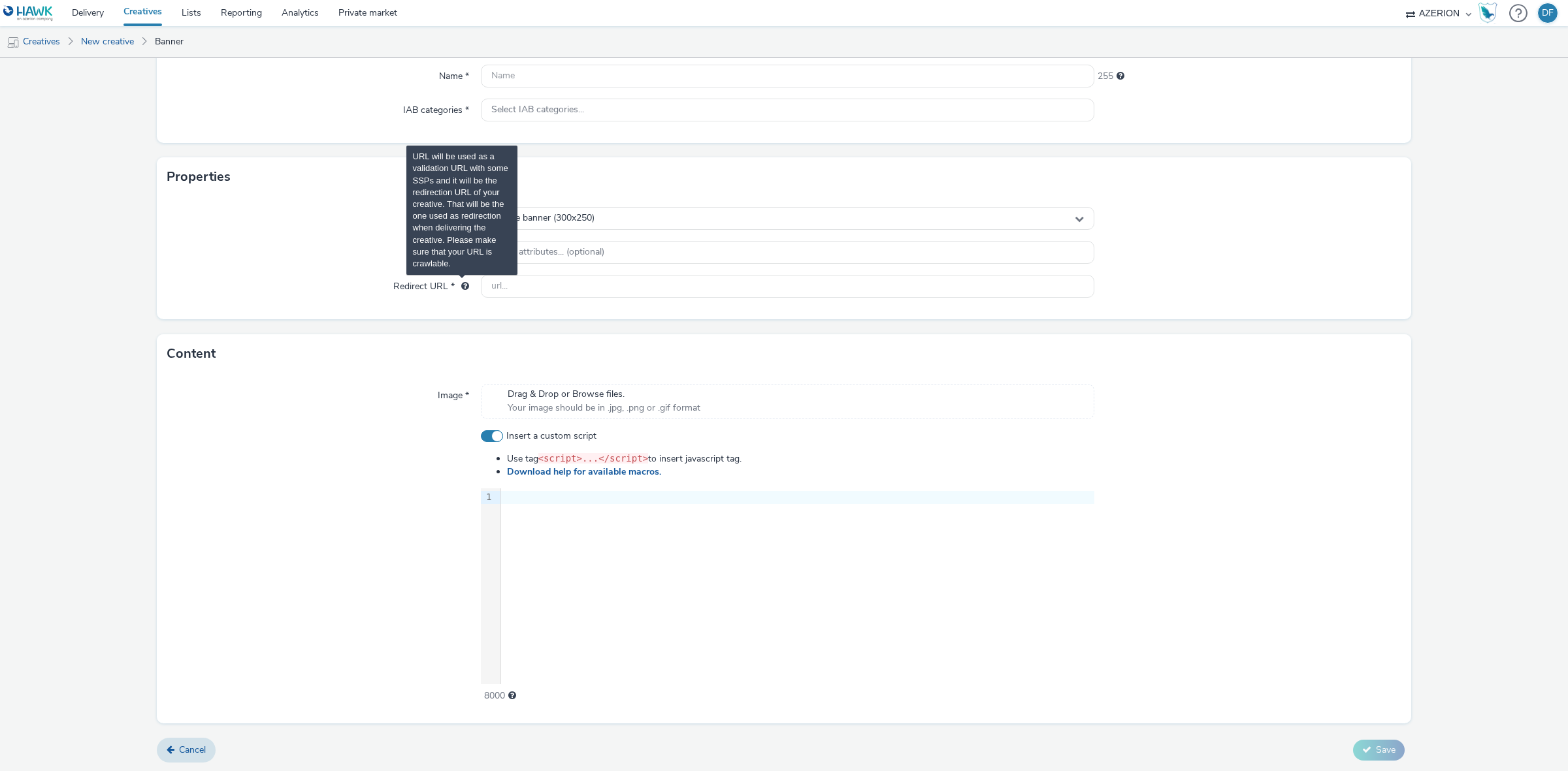
click at [464, 284] on span "URL will be used as a validation URL with some SSPs and it will be the redirect…" at bounding box center [465, 286] width 8 height 9
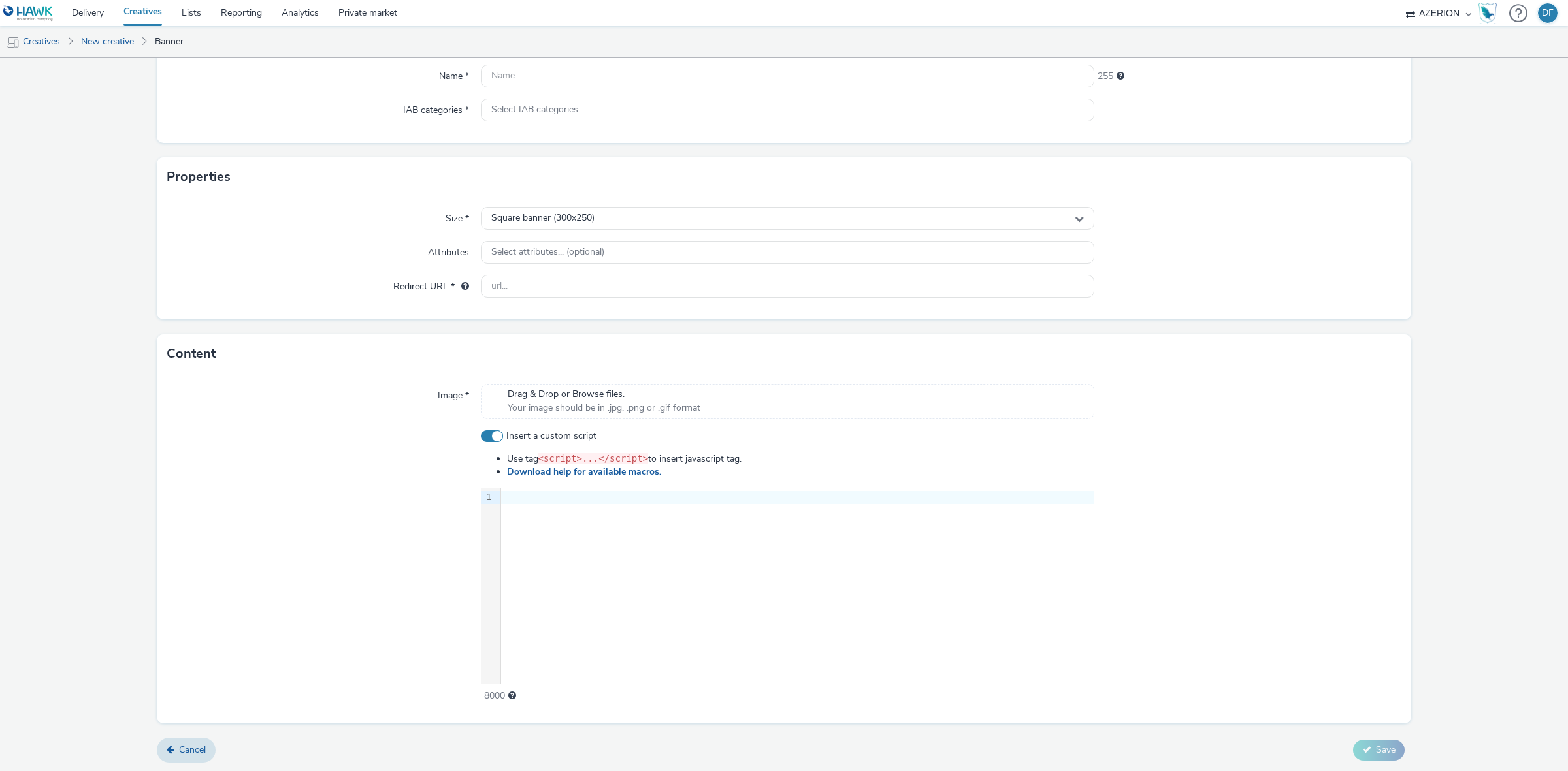
click at [363, 240] on div "Size * Square banner (300x250) Attributes Select attributes... (optional) Redir…" at bounding box center [784, 258] width 1254 height 123
click at [193, 751] on span "Cancel" at bounding box center [192, 750] width 27 height 12
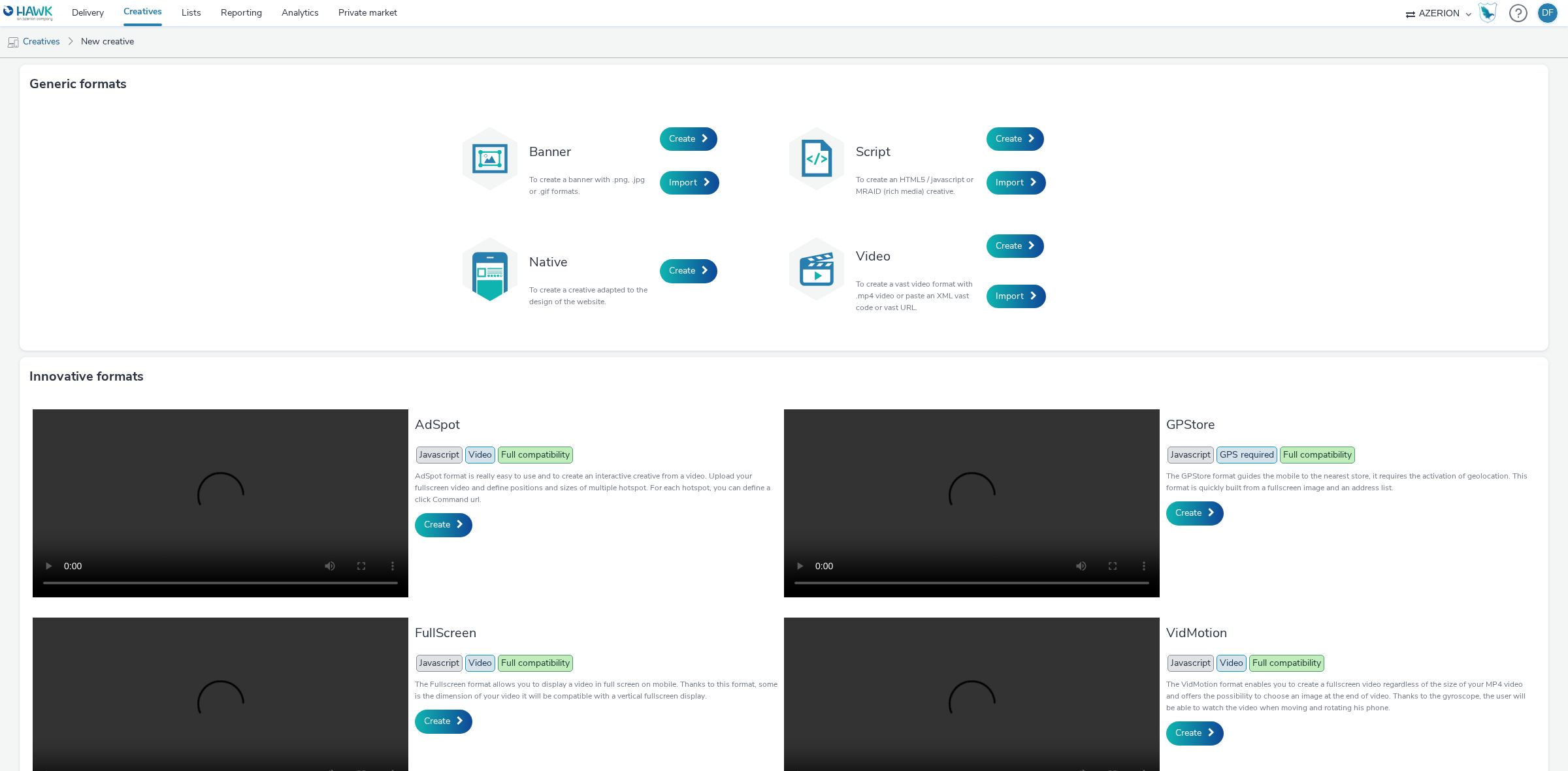
click at [1014, 151] on div "Create" at bounding box center [1048, 139] width 124 height 45
click at [1009, 143] on span "Create" at bounding box center [1008, 139] width 26 height 12
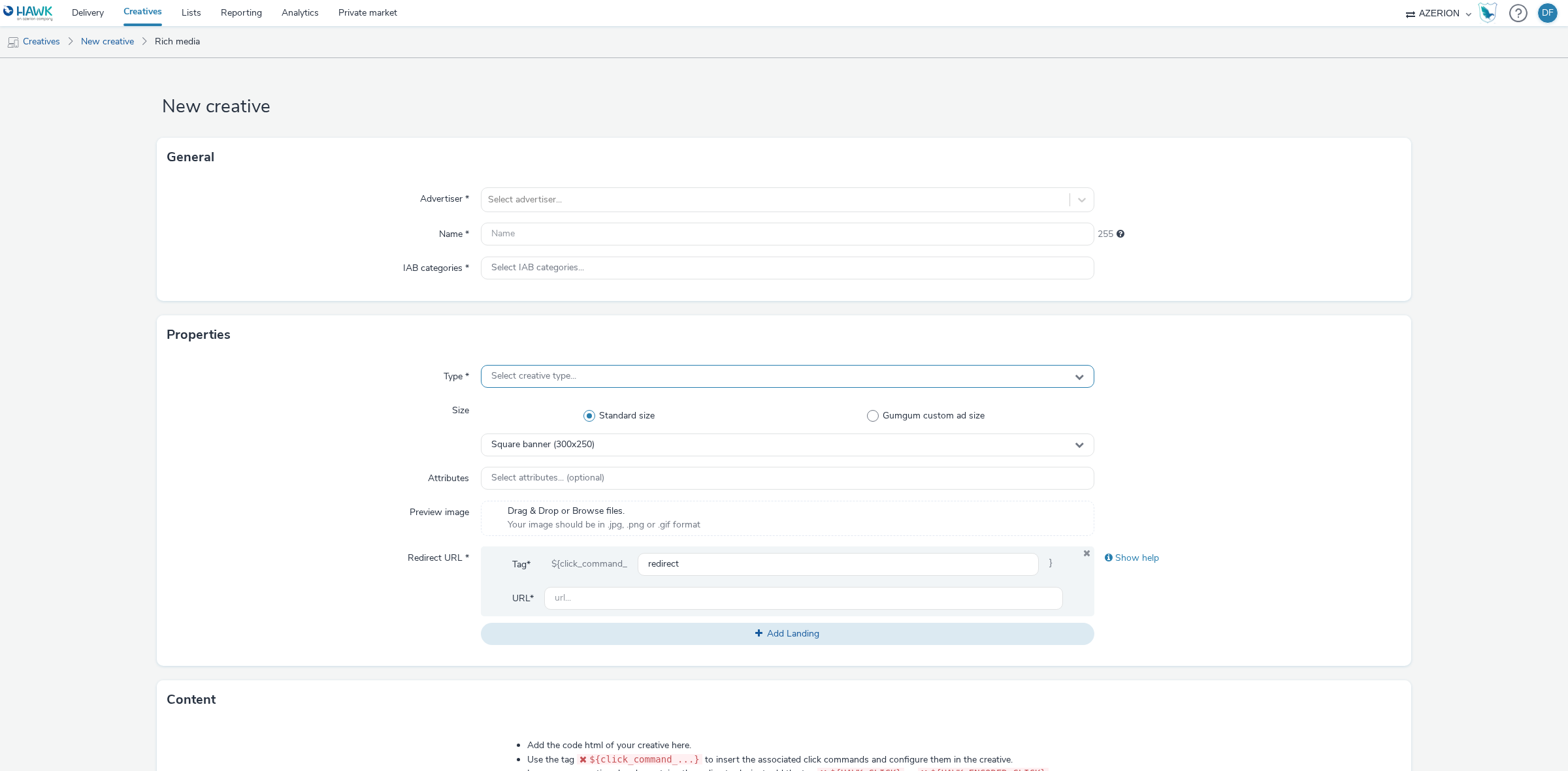
click at [633, 370] on div "Select creative type..." at bounding box center [787, 376] width 614 height 23
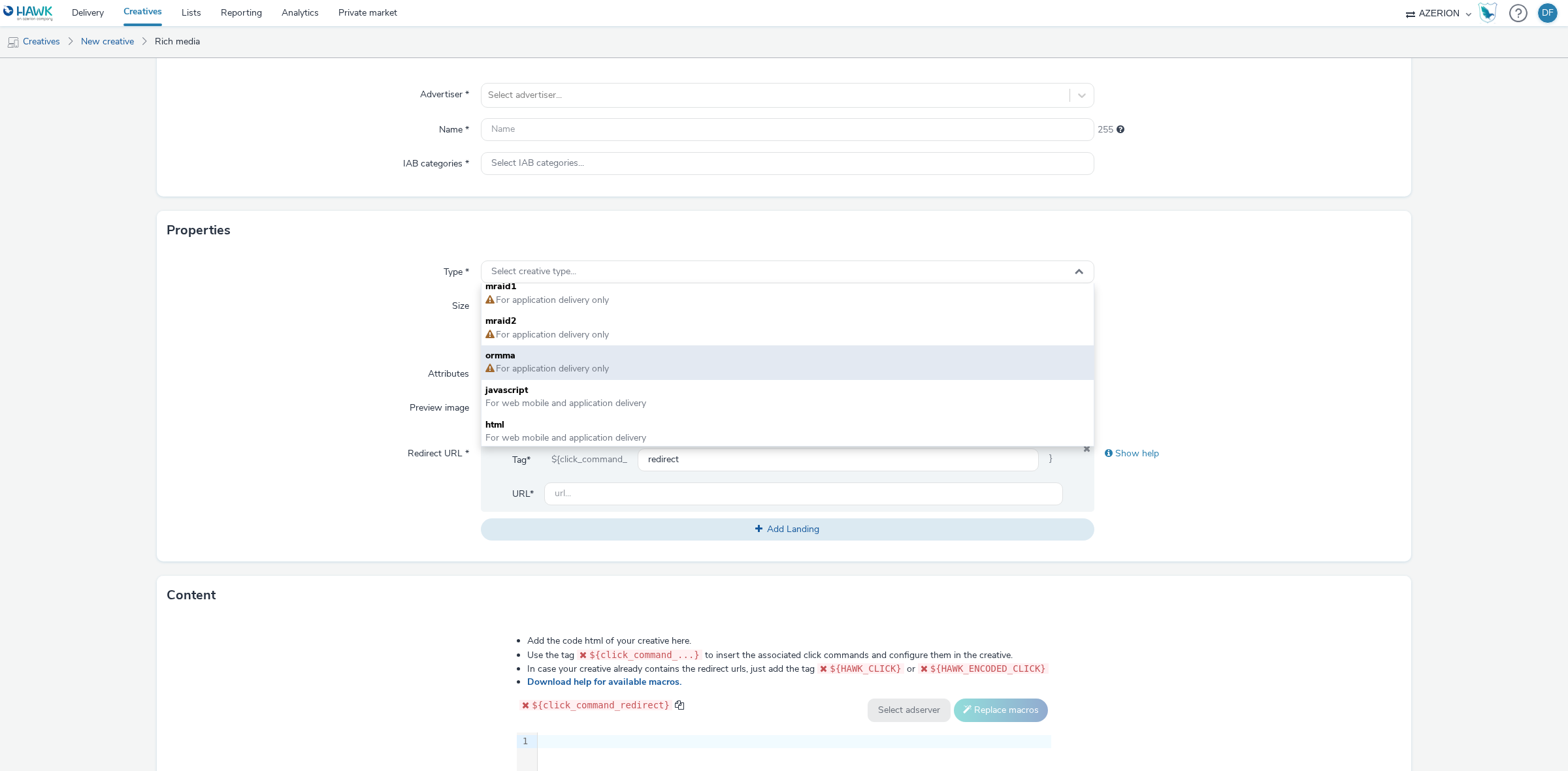
scroll to position [8, 0]
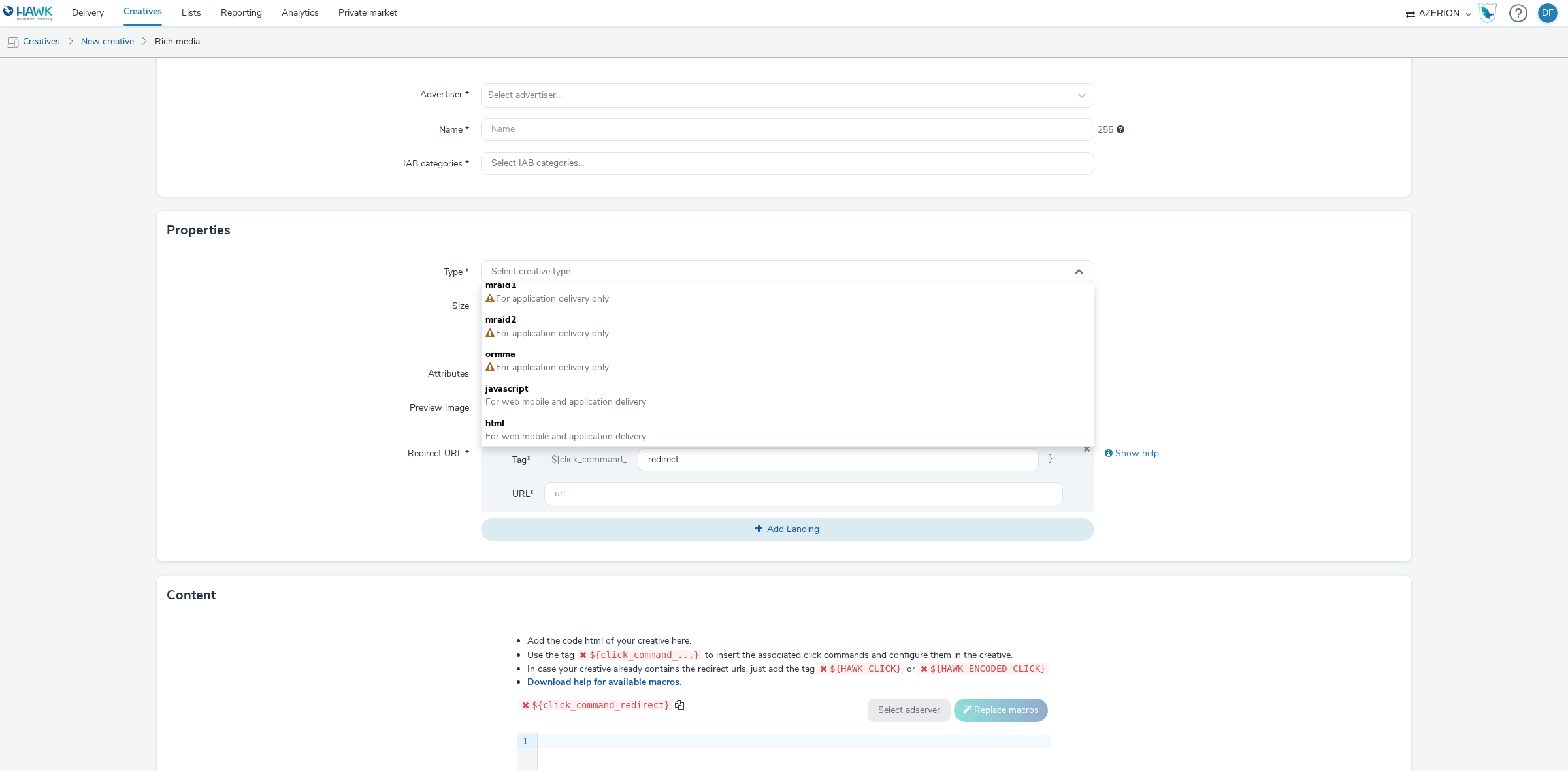
click at [337, 295] on div "Size" at bounding box center [323, 322] width 313 height 57
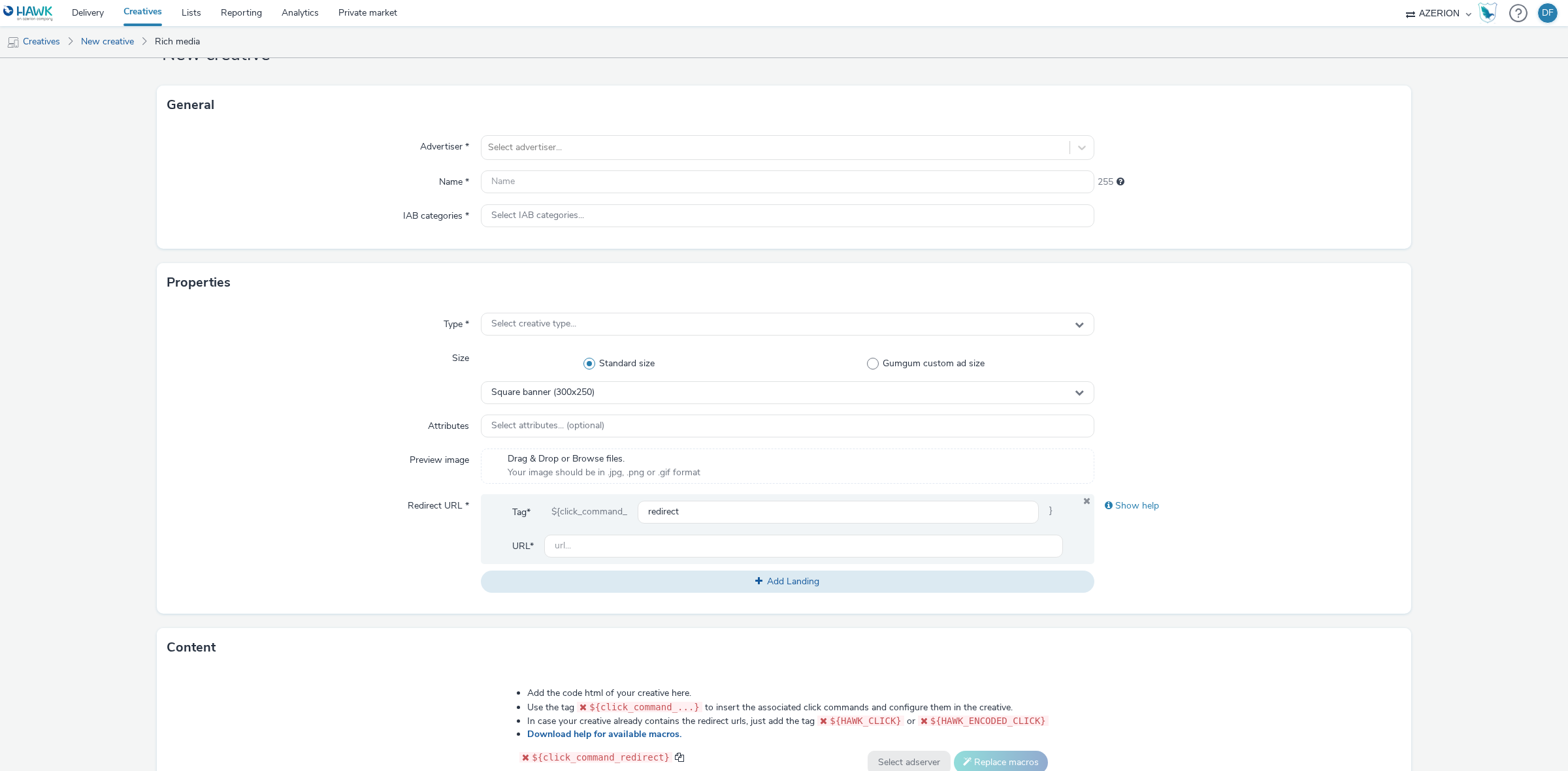
scroll to position [0, 0]
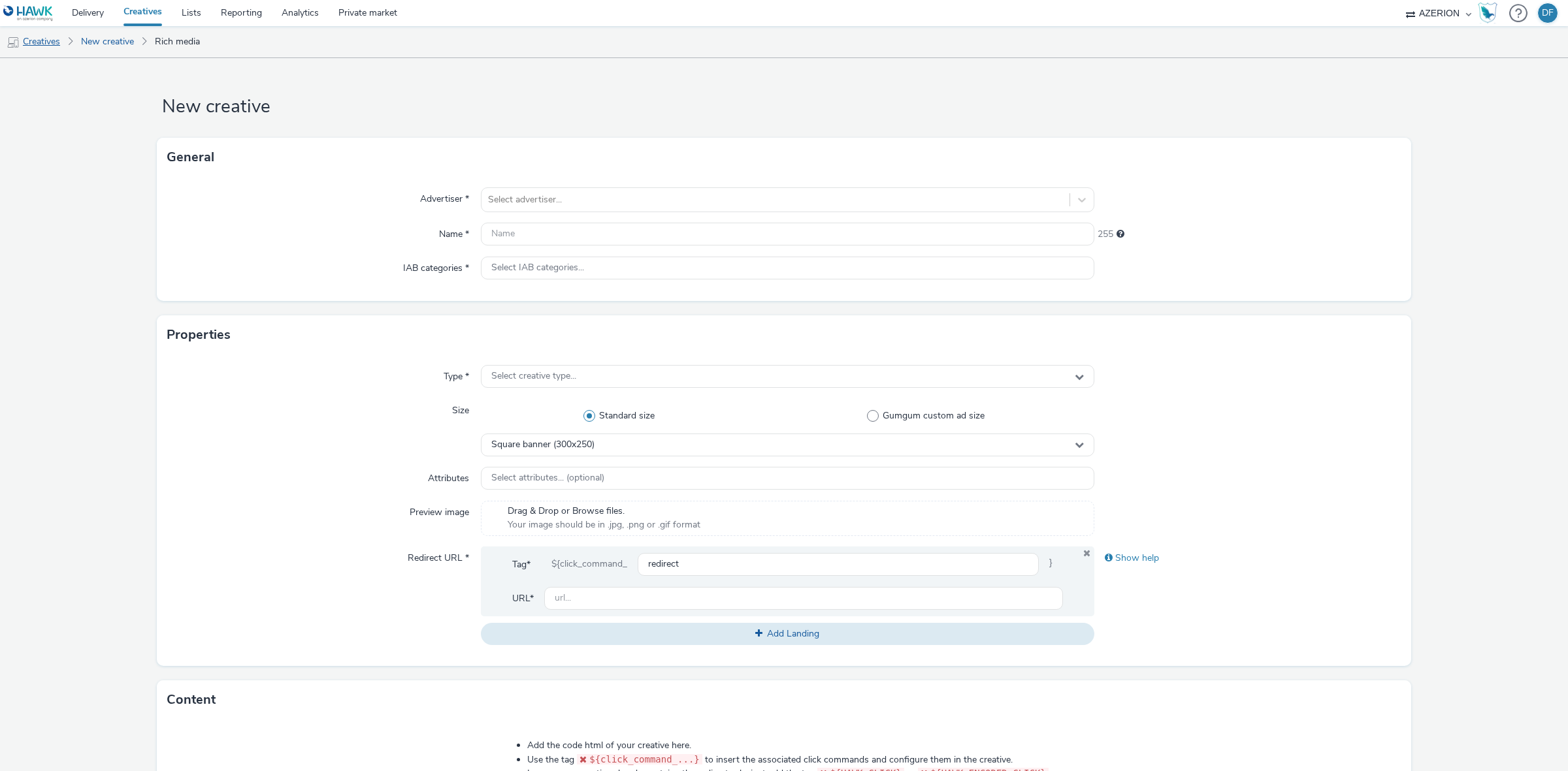
click at [44, 36] on link "Creatives" at bounding box center [33, 41] width 67 height 31
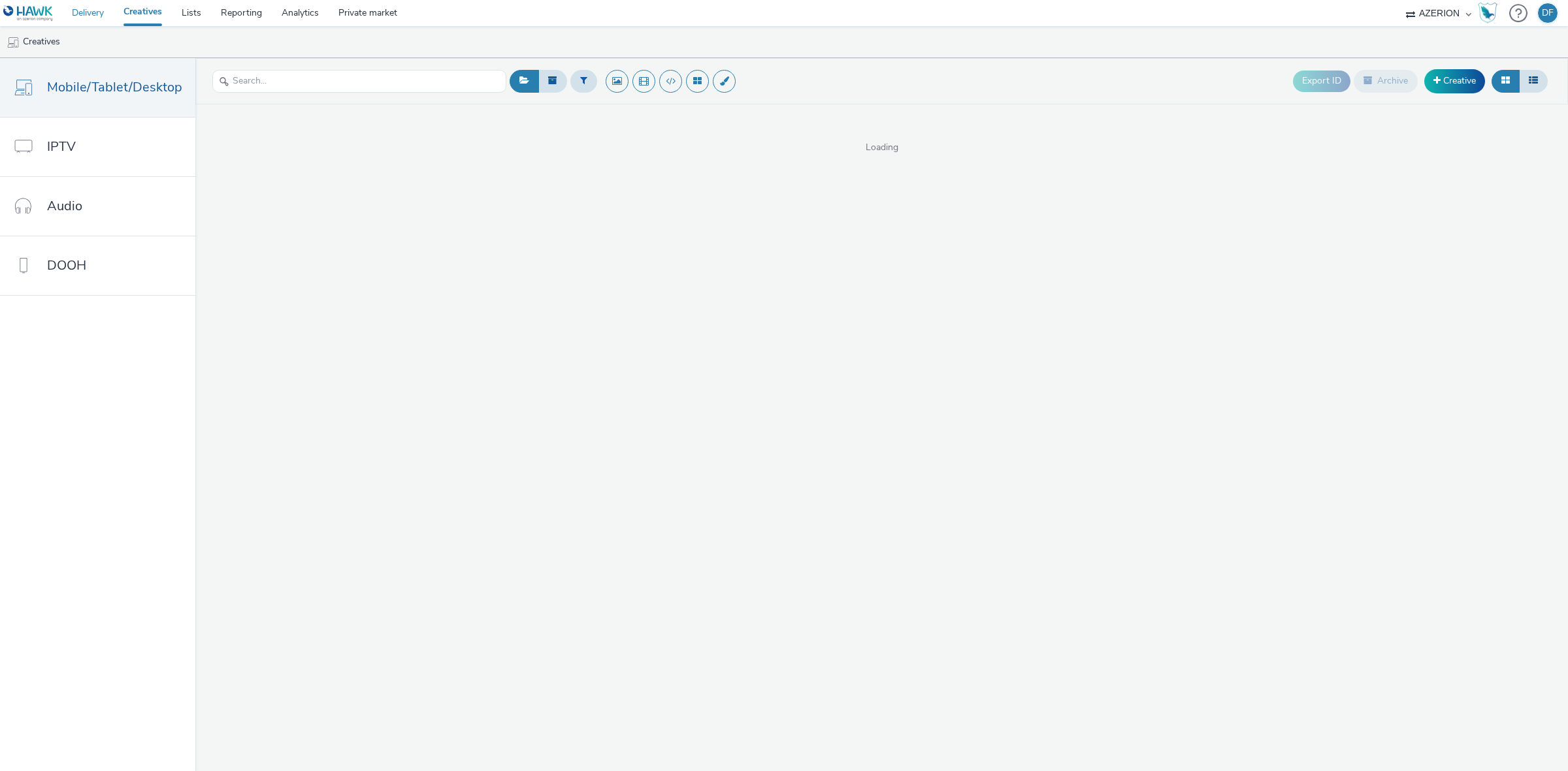
click at [90, 10] on link "Delivery" at bounding box center [88, 13] width 52 height 26
